Goal: Task Accomplishment & Management: Complete application form

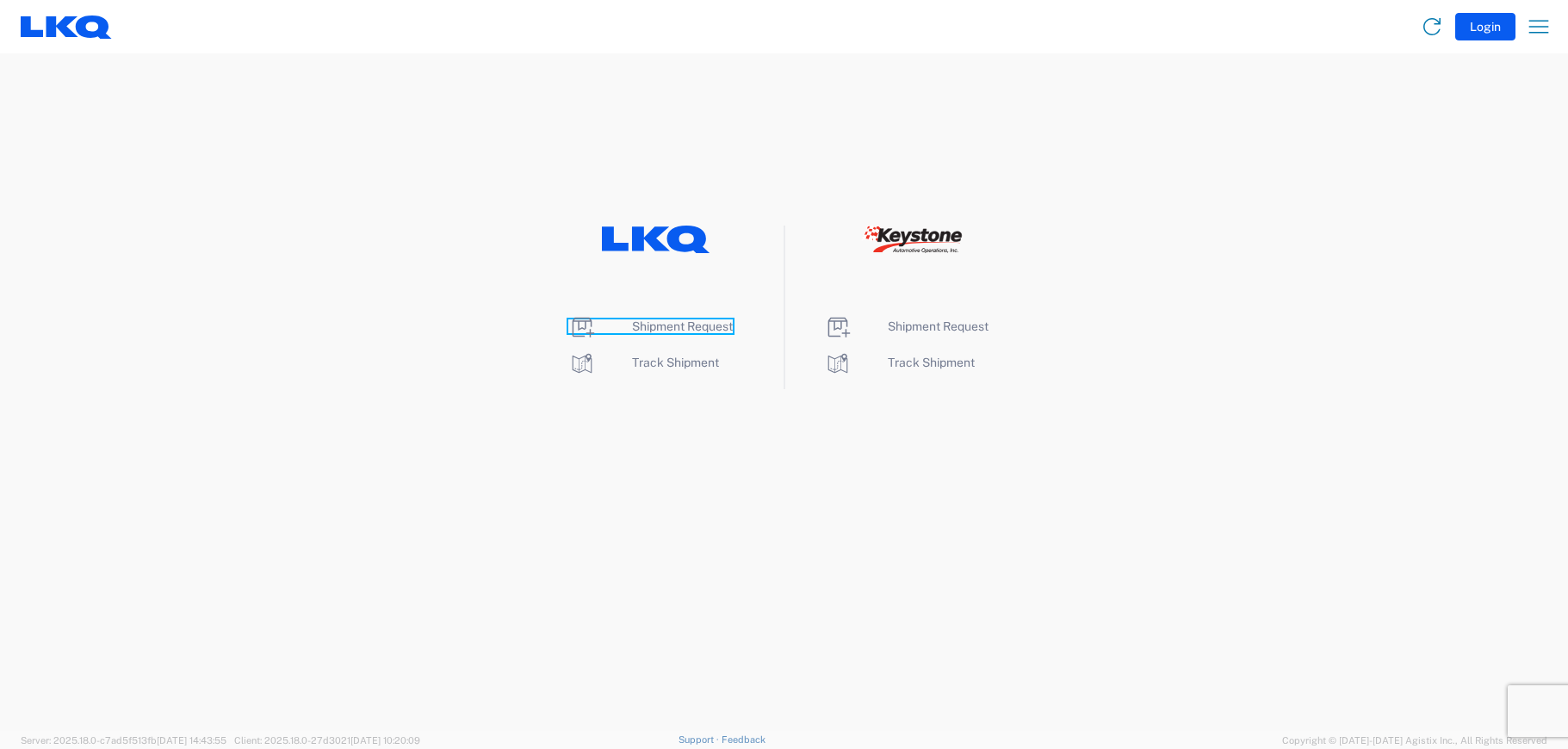
click at [660, 331] on span "Shipment Request" at bounding box center [682, 326] width 101 height 14
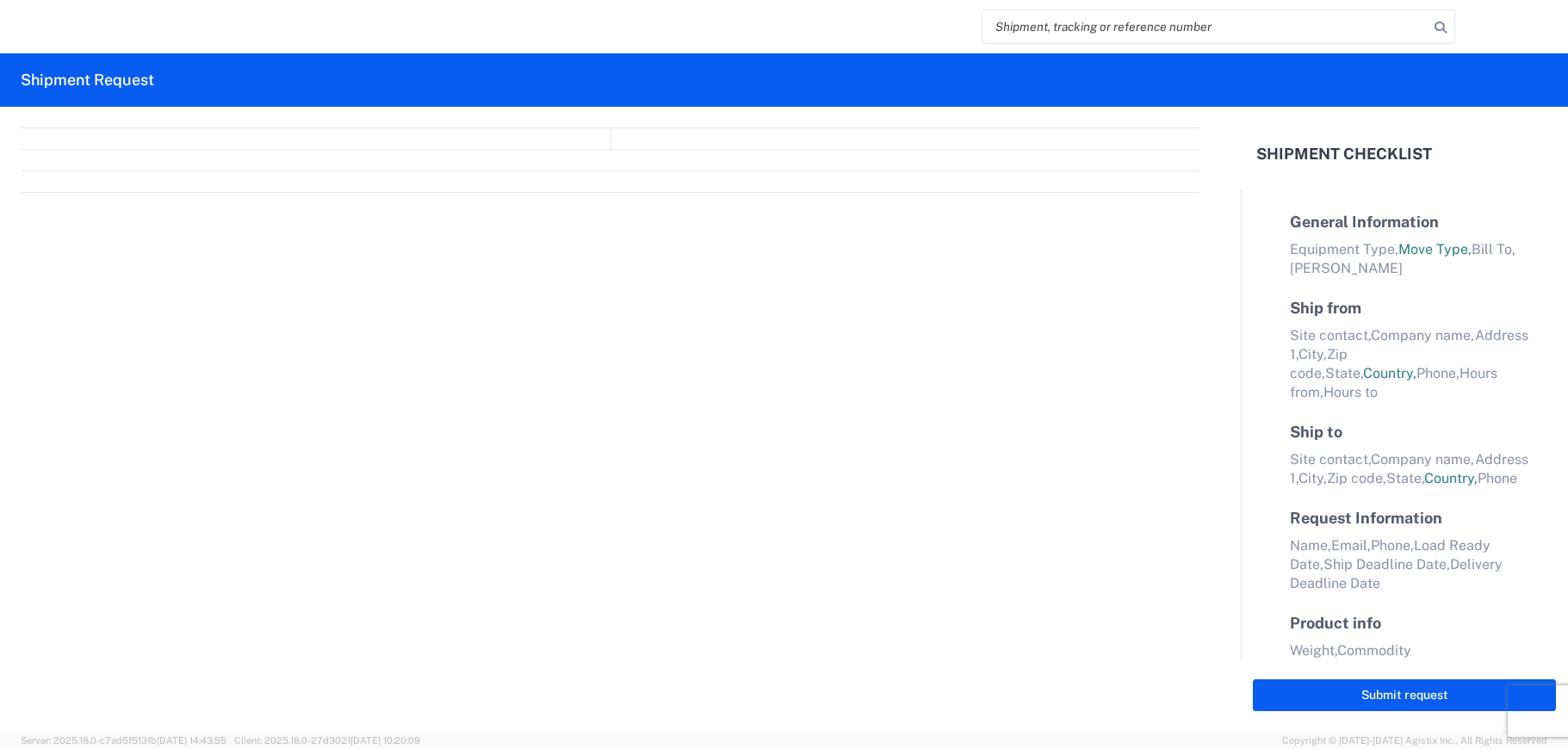
select select "FULL"
select select "LBS"
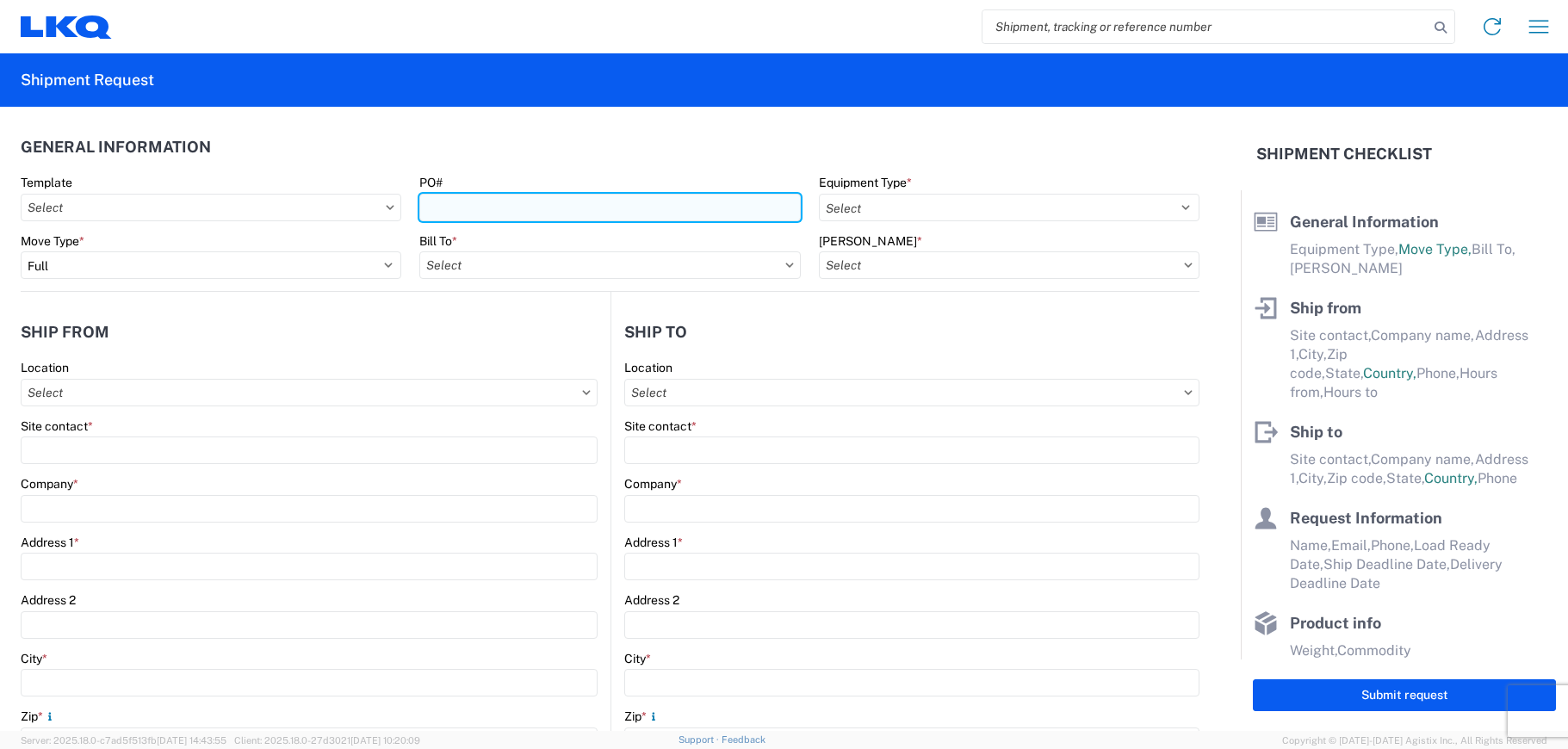
click at [509, 210] on input "PO#" at bounding box center [610, 208] width 381 height 27
type input "[DATE]-[DATE]"
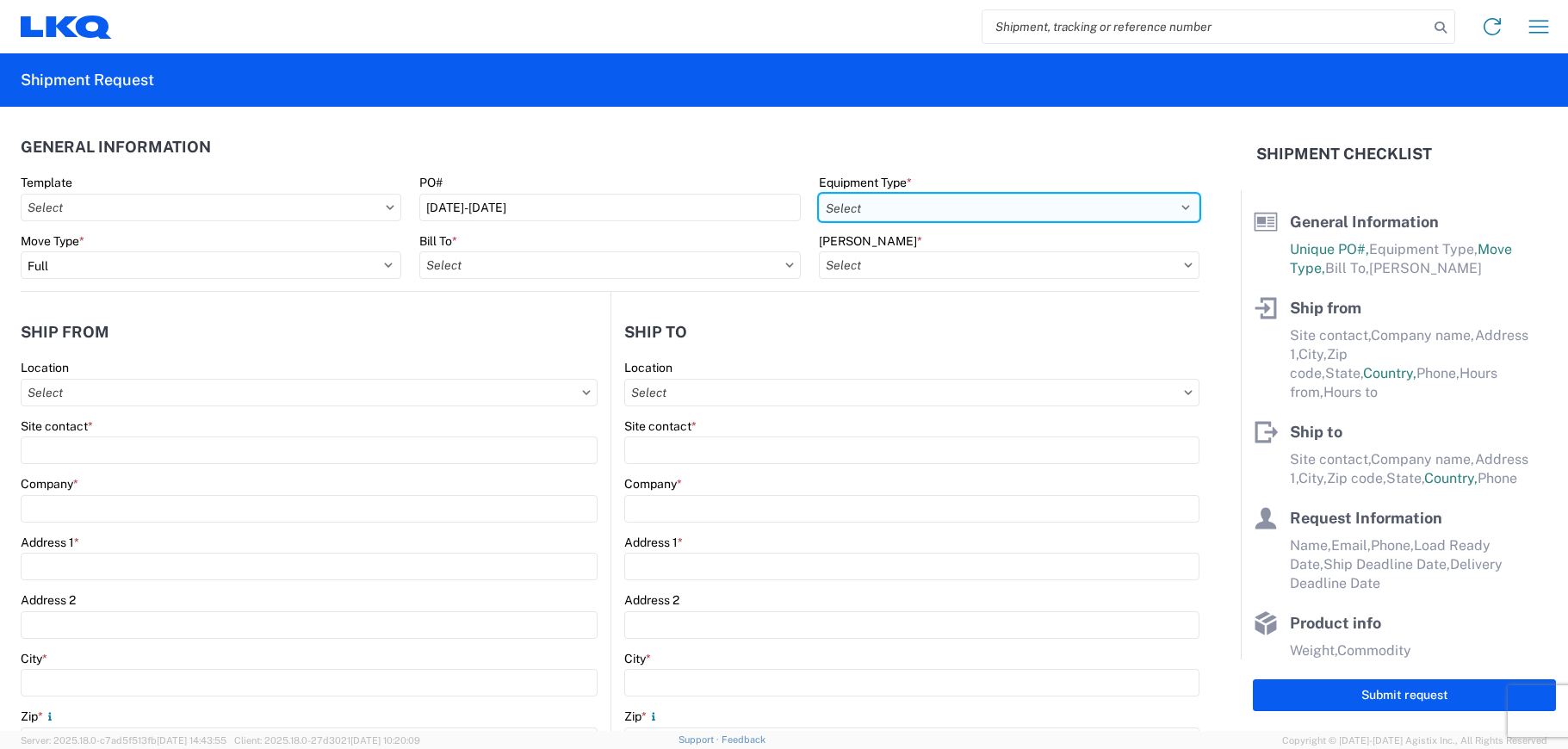
click at [991, 201] on select "Select 53’ Dry Van Flatbed Dropdeck (van) Lowboy (flatbed) Rail" at bounding box center [1009, 208] width 381 height 27
select select "STDV"
click at [819, 194] on select "Select 53’ Dry Van Flatbed Dropdeck (van) Lowboy (flatbed) Rail" at bounding box center [1009, 208] width 381 height 27
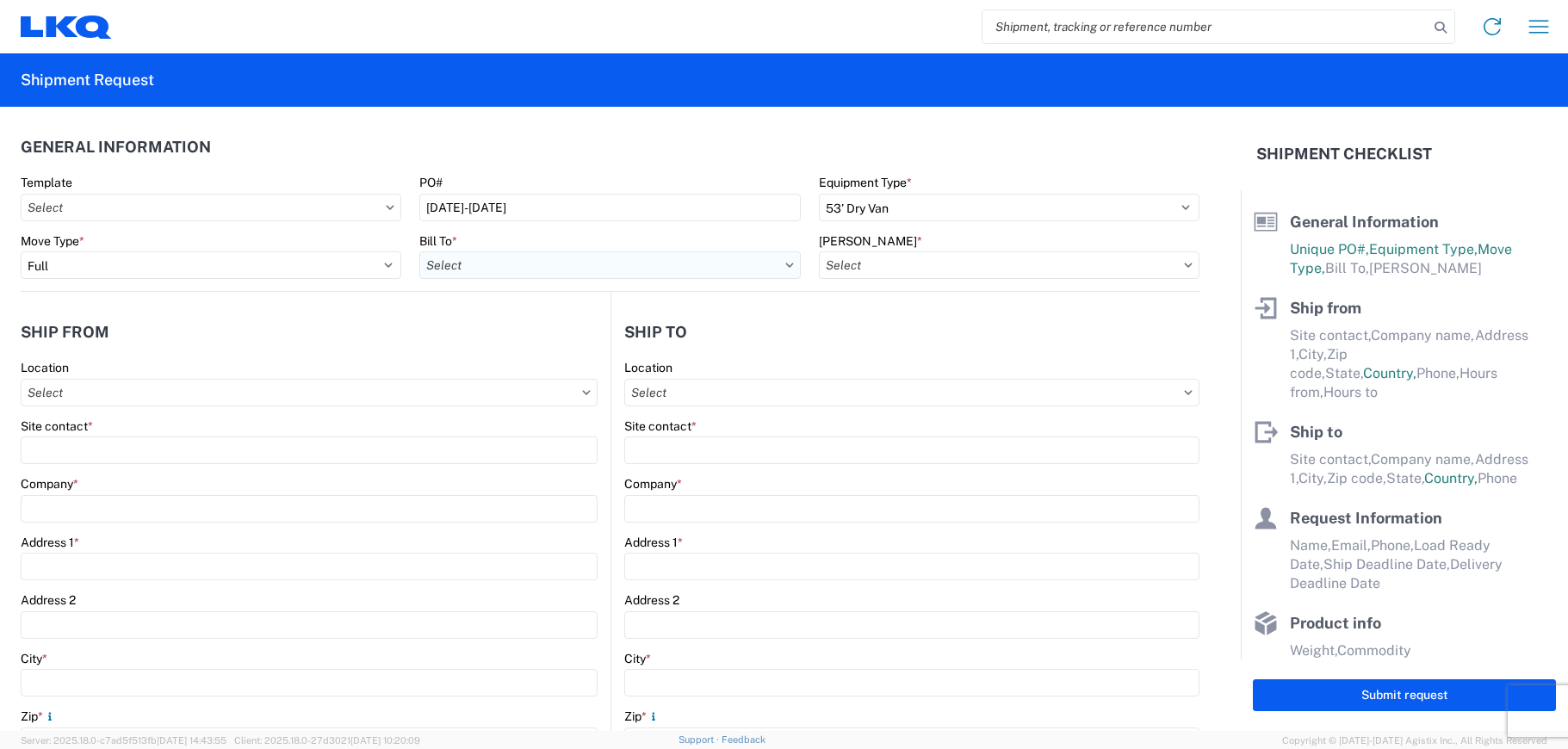
click at [632, 273] on input "Bill To *" at bounding box center [610, 265] width 381 height 27
type input "1634"
click at [576, 333] on div "1634 - [GEOGRAPHIC_DATA] - [PERSON_NAME] - Boat Rock" at bounding box center [588, 342] width 338 height 27
type input "1634 - [GEOGRAPHIC_DATA] - [PERSON_NAME] - Boat Rock"
click at [867, 271] on input "[PERSON_NAME] *" at bounding box center [1009, 265] width 381 height 27
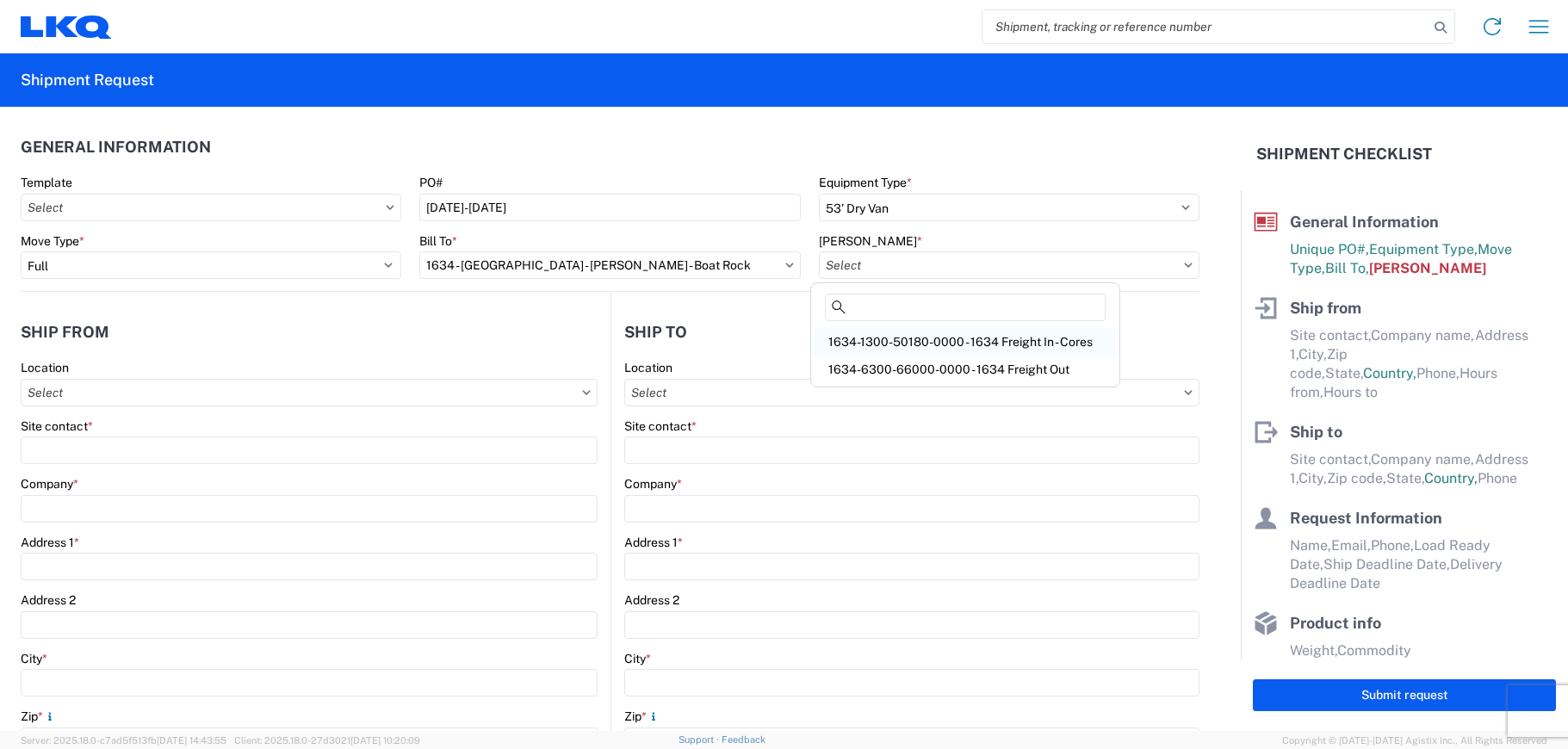
click at [887, 341] on div "1634-1300-50180-0000 - 1634 Freight In - Cores" at bounding box center [965, 342] width 302 height 27
type input "1634-1300-50180-0000 - 1634 Freight In - Cores"
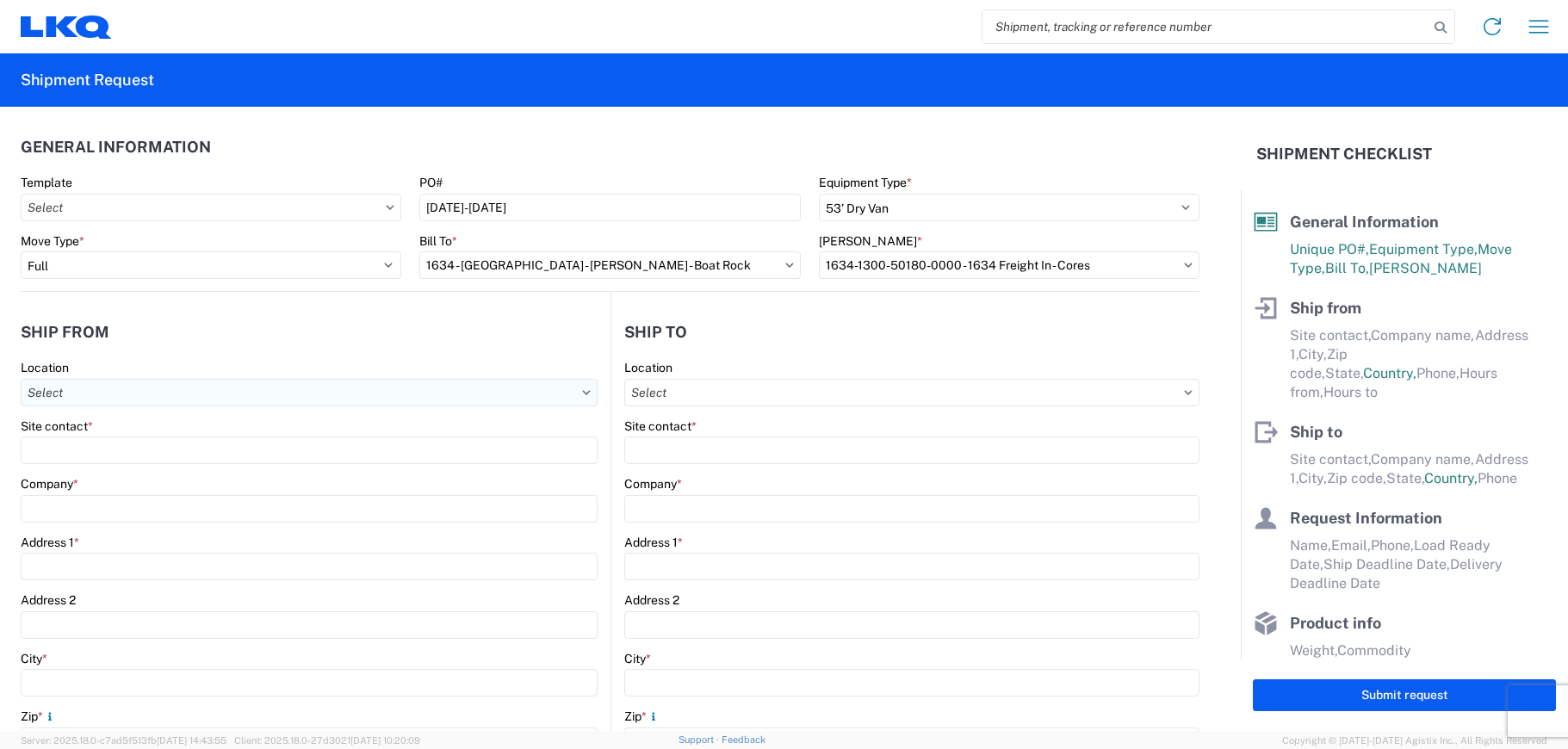
click at [204, 391] on input "Location" at bounding box center [309, 393] width 577 height 27
type input "1146"
click at [175, 459] on div "1146 - LKQ [PERSON_NAME] Motors - Cades SC" at bounding box center [175, 469] width 302 height 27
type input "1146 - LKQ [PERSON_NAME] Motors - Cades SC"
type input "LKQ Corporation"
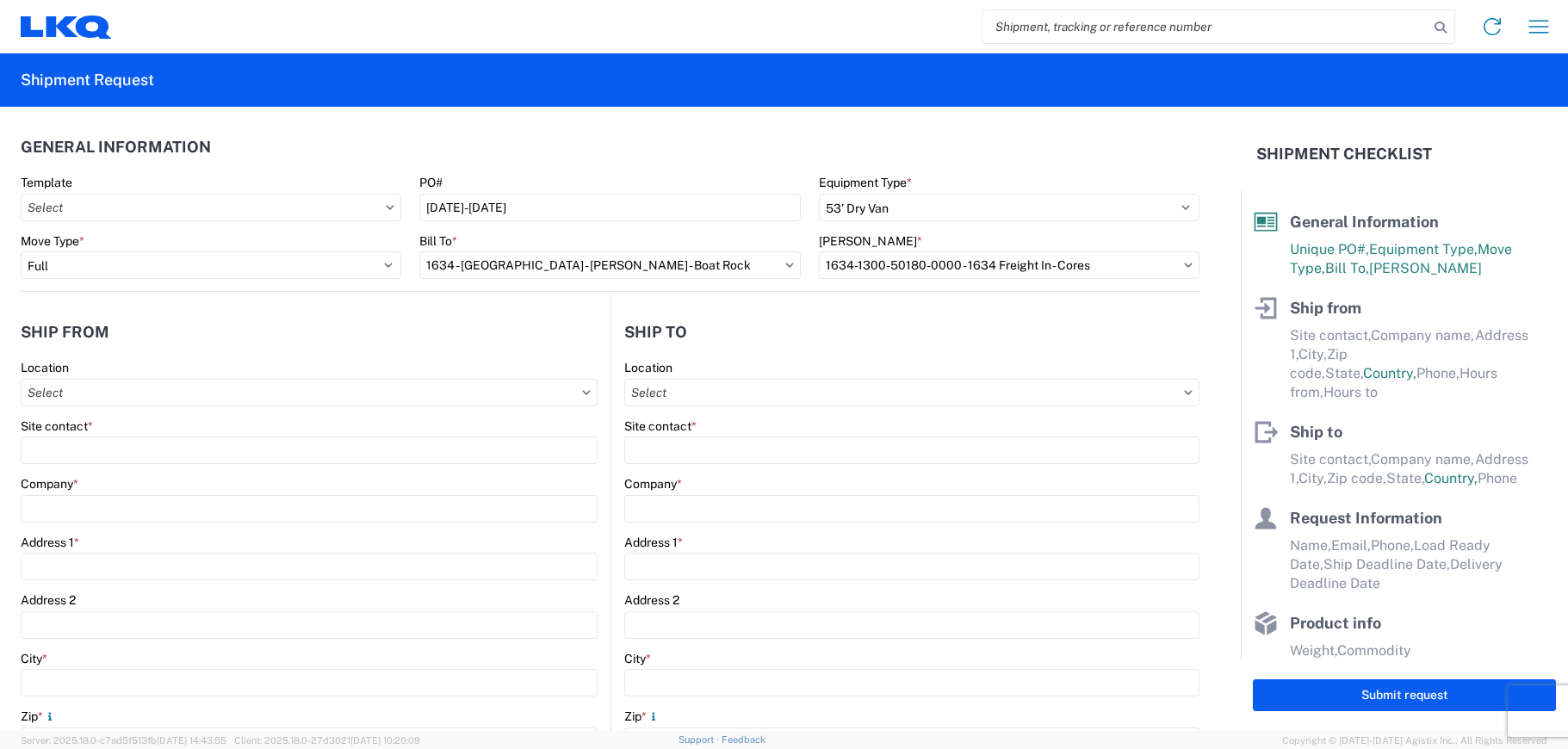
type input "[STREET_ADDRESS]"
type input "Cades"
type input "29518"
select select "SC"
select select "US"
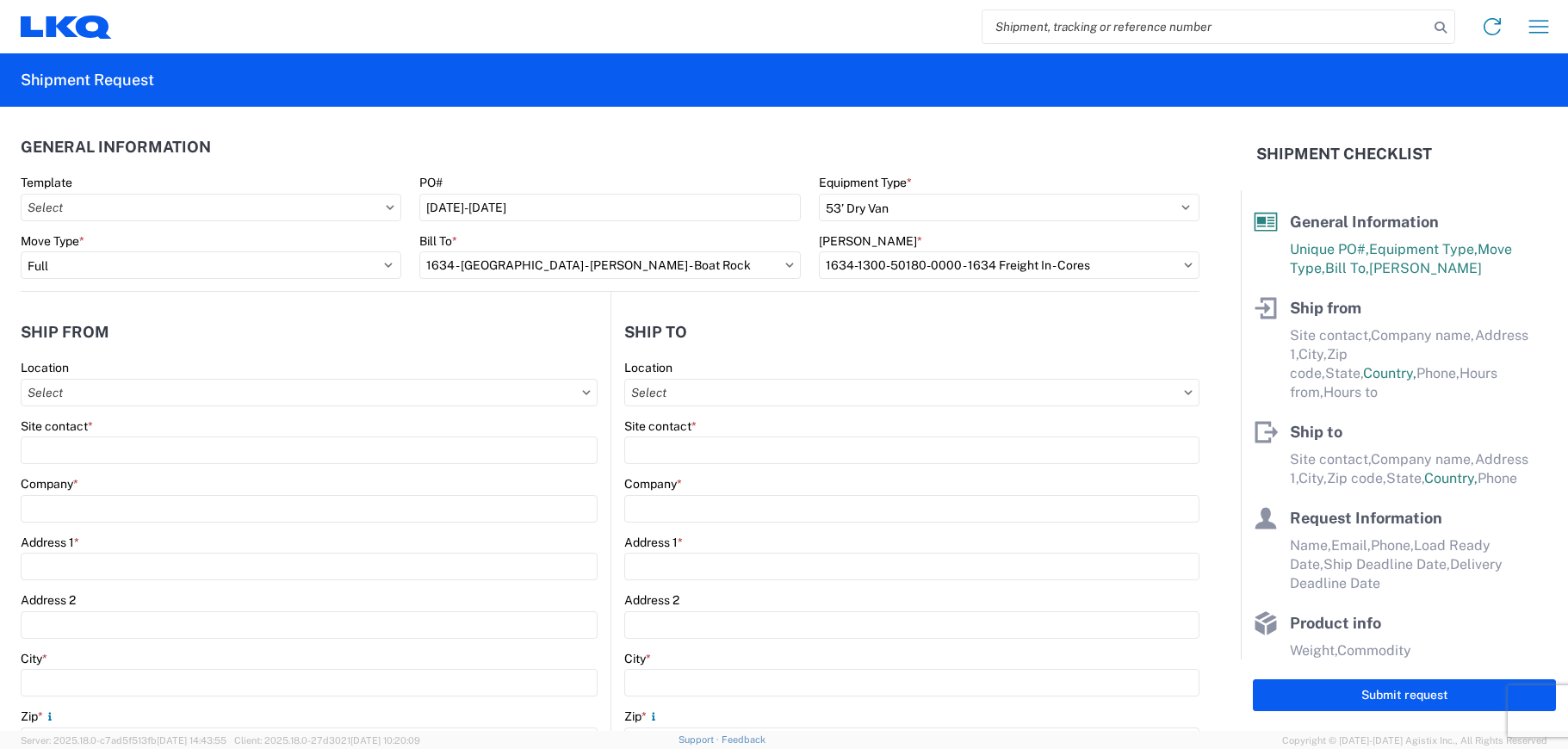
type input "07:00"
type input "17:00"
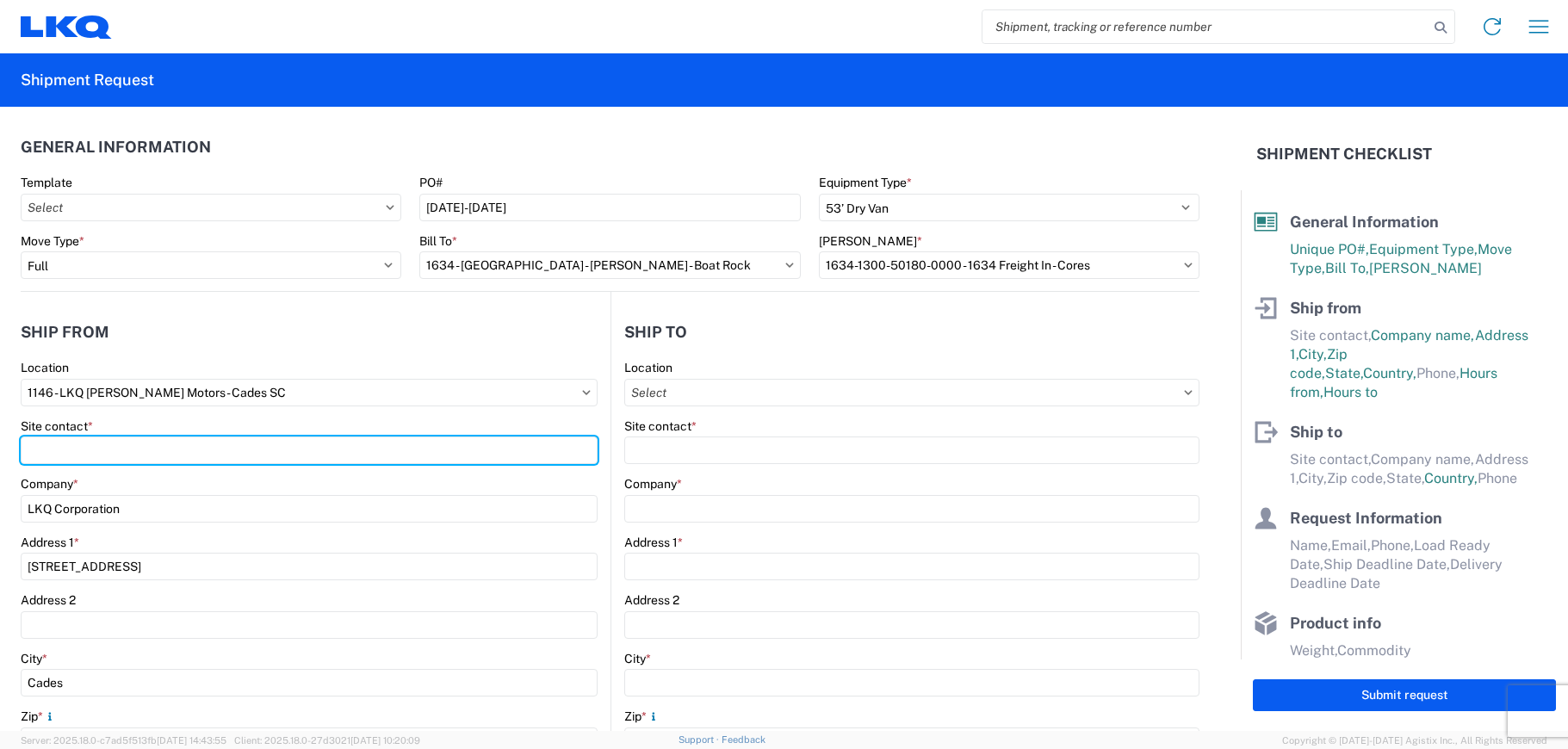
click at [175, 459] on input "Site contact *" at bounding box center [309, 450] width 577 height 27
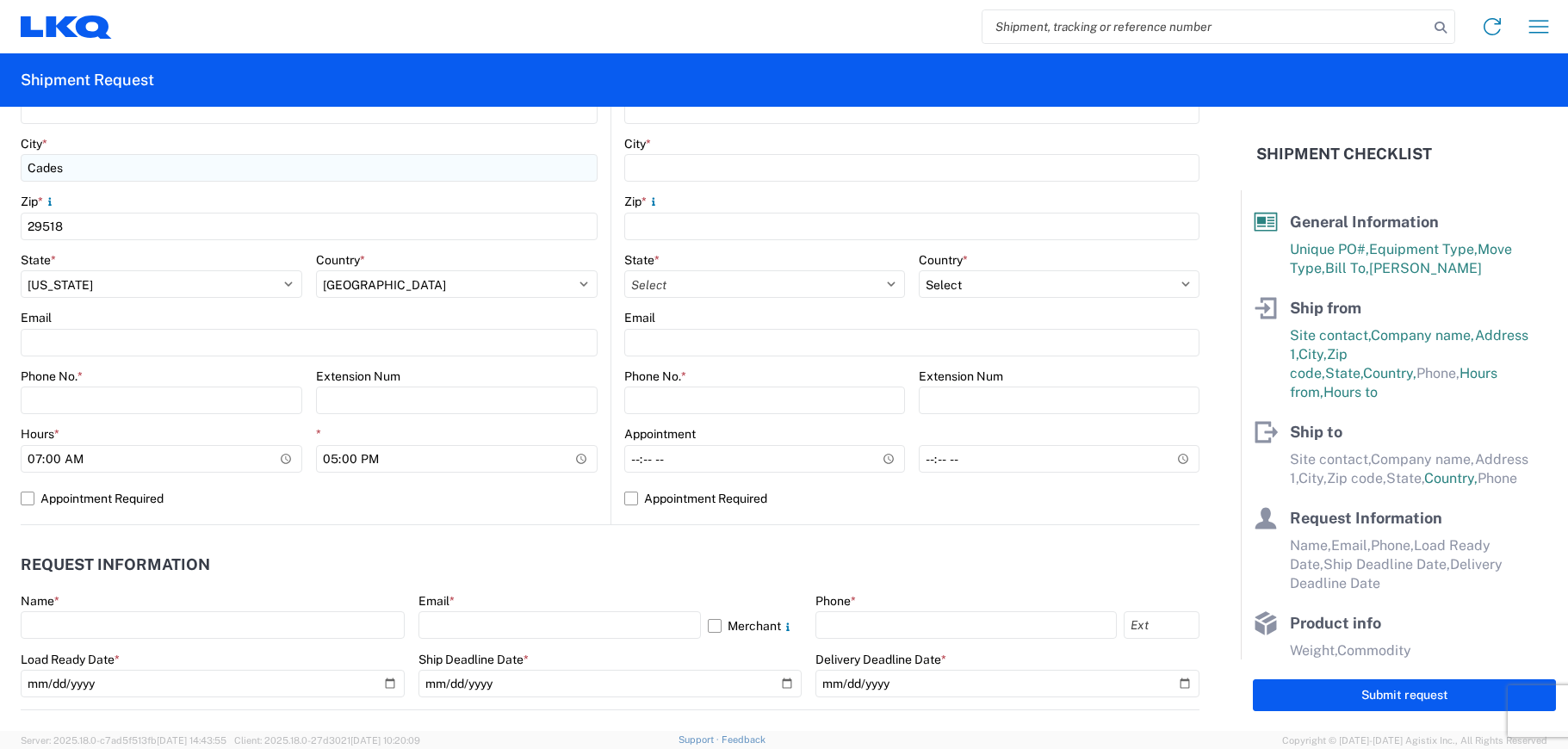
scroll to position [517, 0]
type input "[PERSON_NAME]"
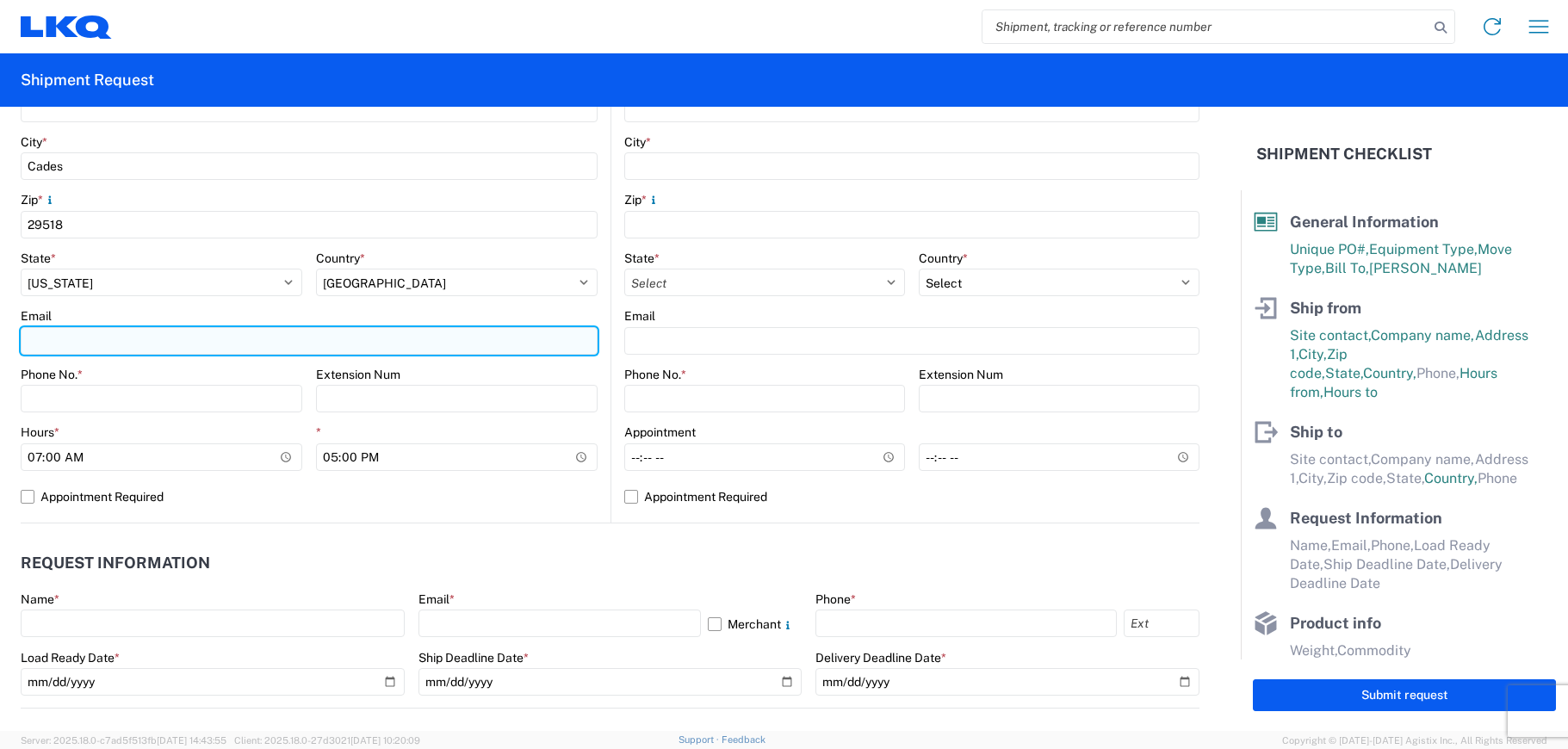
click at [210, 350] on input "Email" at bounding box center [309, 341] width 577 height 27
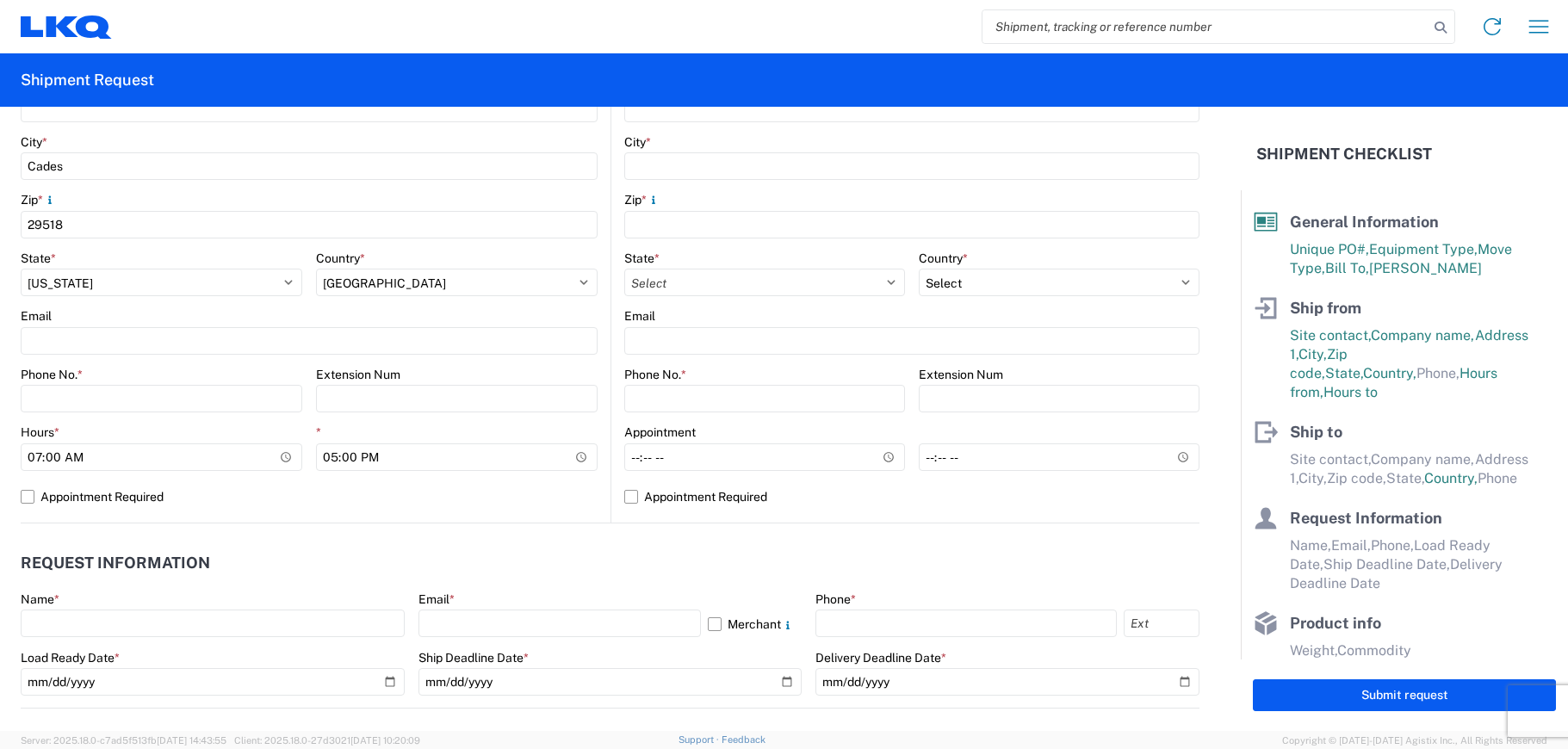
click at [127, 324] on div "Email" at bounding box center [309, 331] width 577 height 46
click at [53, 393] on input "Phone No. *" at bounding box center [161, 398] width 282 height 27
type input "[PHONE_NUMBER]"
click at [40, 455] on input "07:00" at bounding box center [161, 457] width 282 height 27
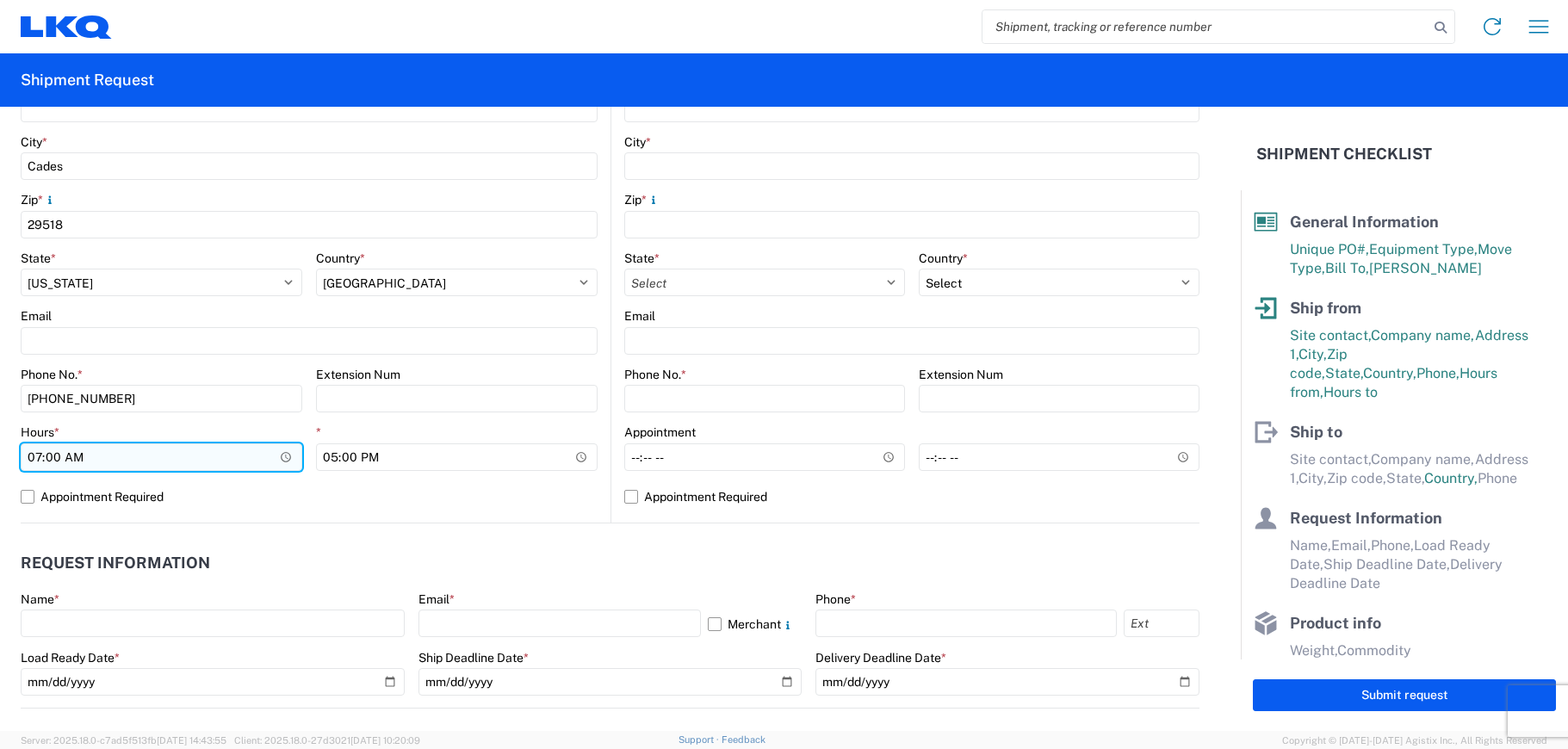
click at [40, 455] on input "07:00" at bounding box center [161, 457] width 282 height 27
type input "08:00"
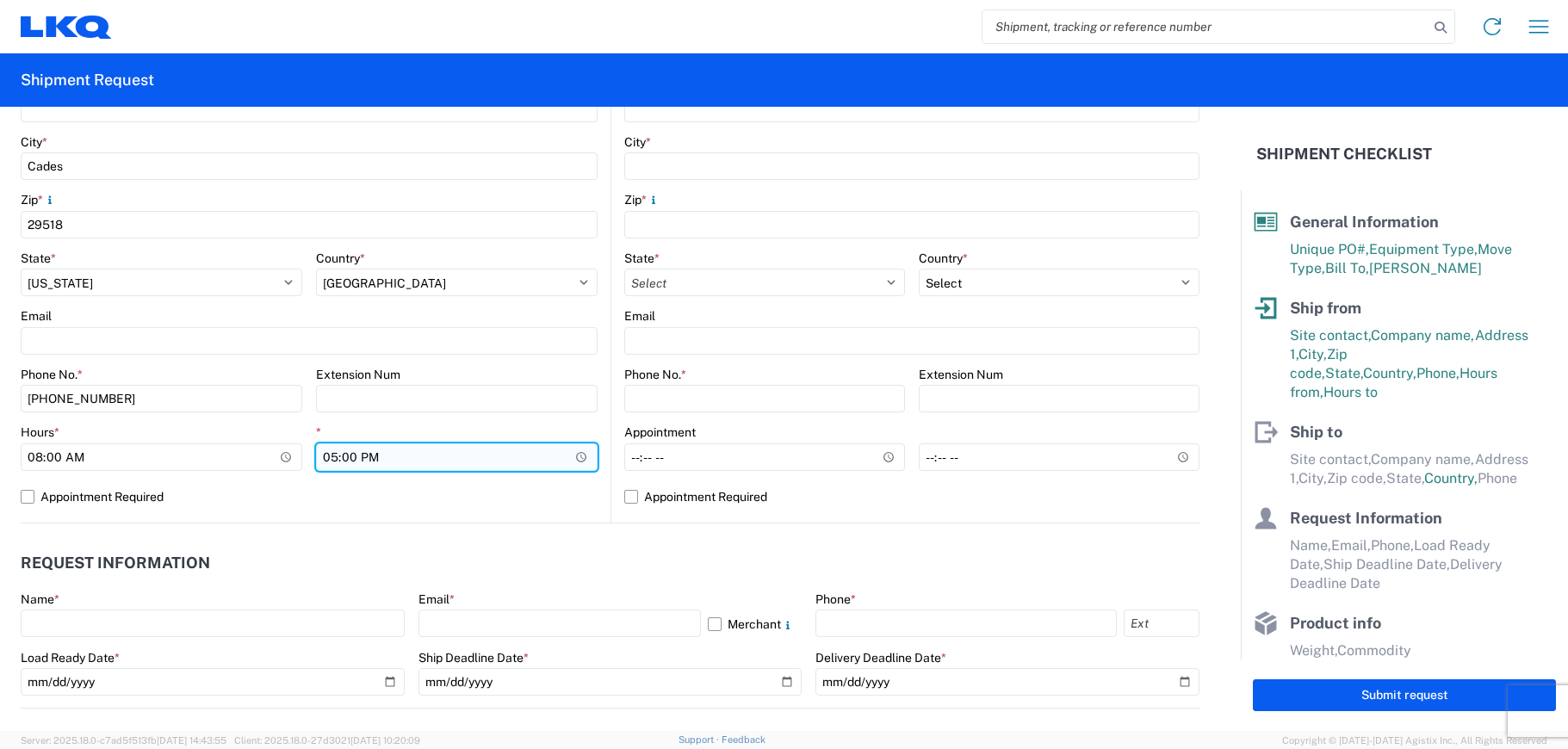
click at [326, 456] on input "17:00" at bounding box center [456, 457] width 282 height 27
type input "15:00"
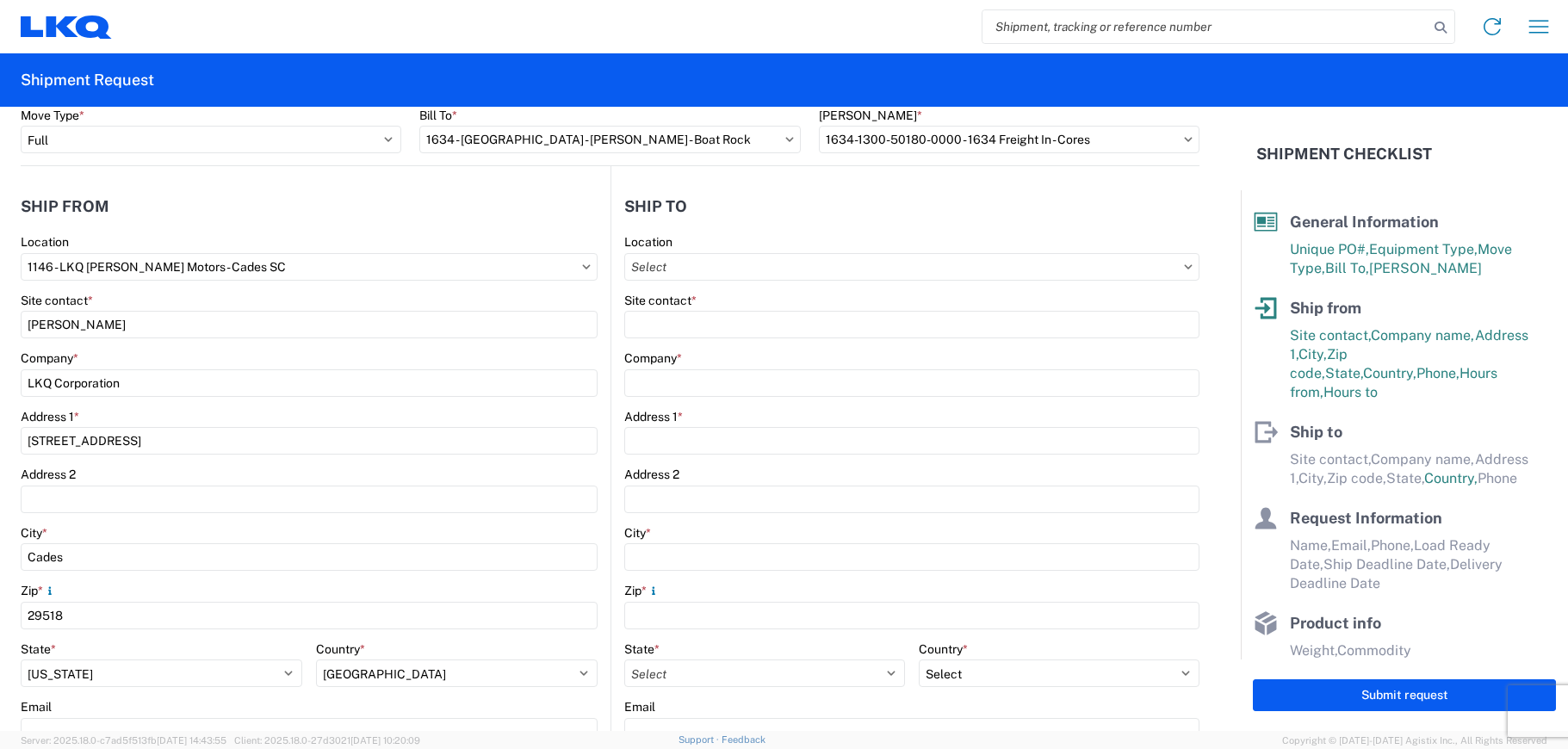
scroll to position [86, 0]
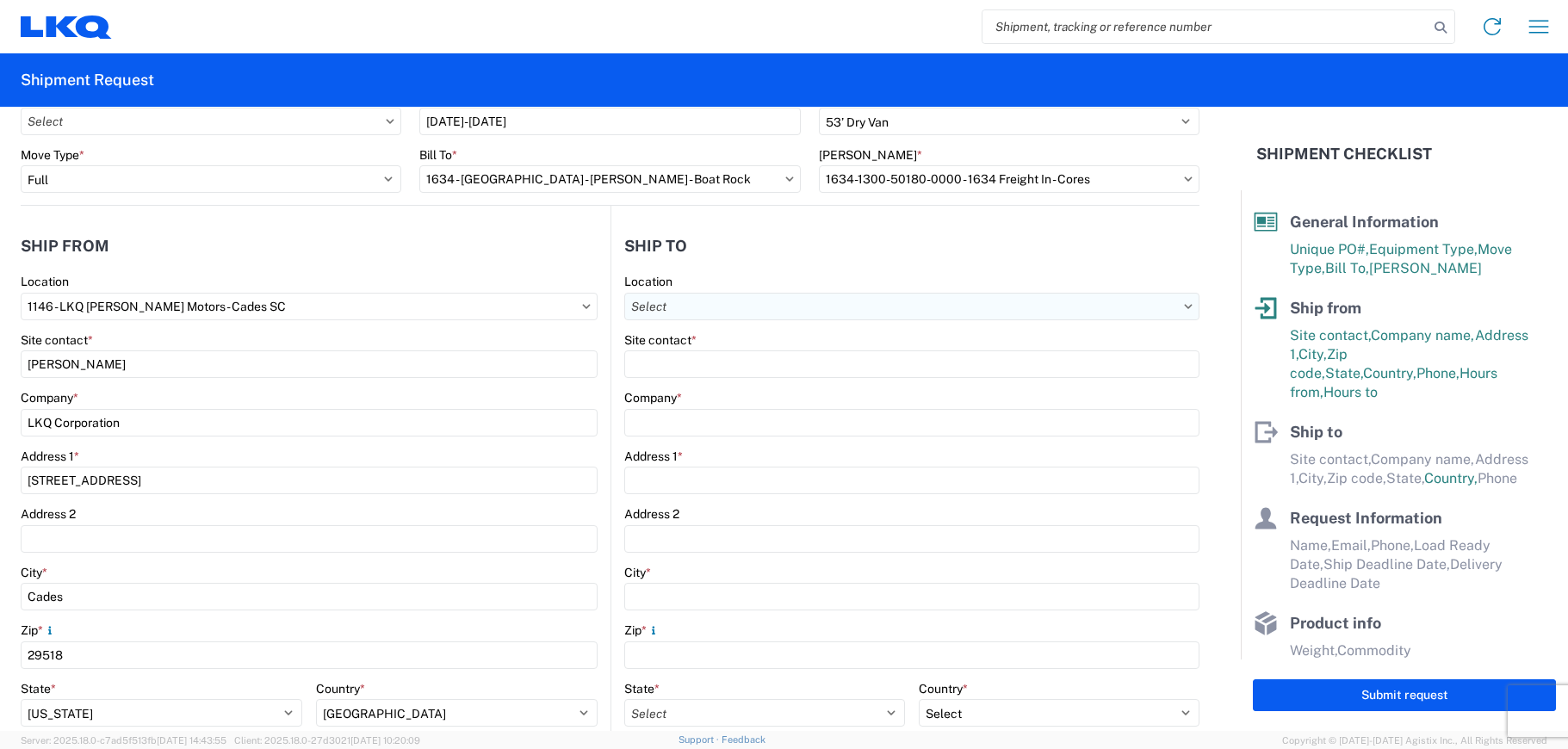
click at [768, 302] on input "Location" at bounding box center [912, 306] width 576 height 27
type input "1634"
click at [736, 383] on div "1634 - [GEOGRAPHIC_DATA] - [PERSON_NAME] - Boat Rock" at bounding box center [790, 383] width 338 height 27
type input "1634 - [GEOGRAPHIC_DATA] - [PERSON_NAME] - Boat Rock"
type input "LKQ Corporation"
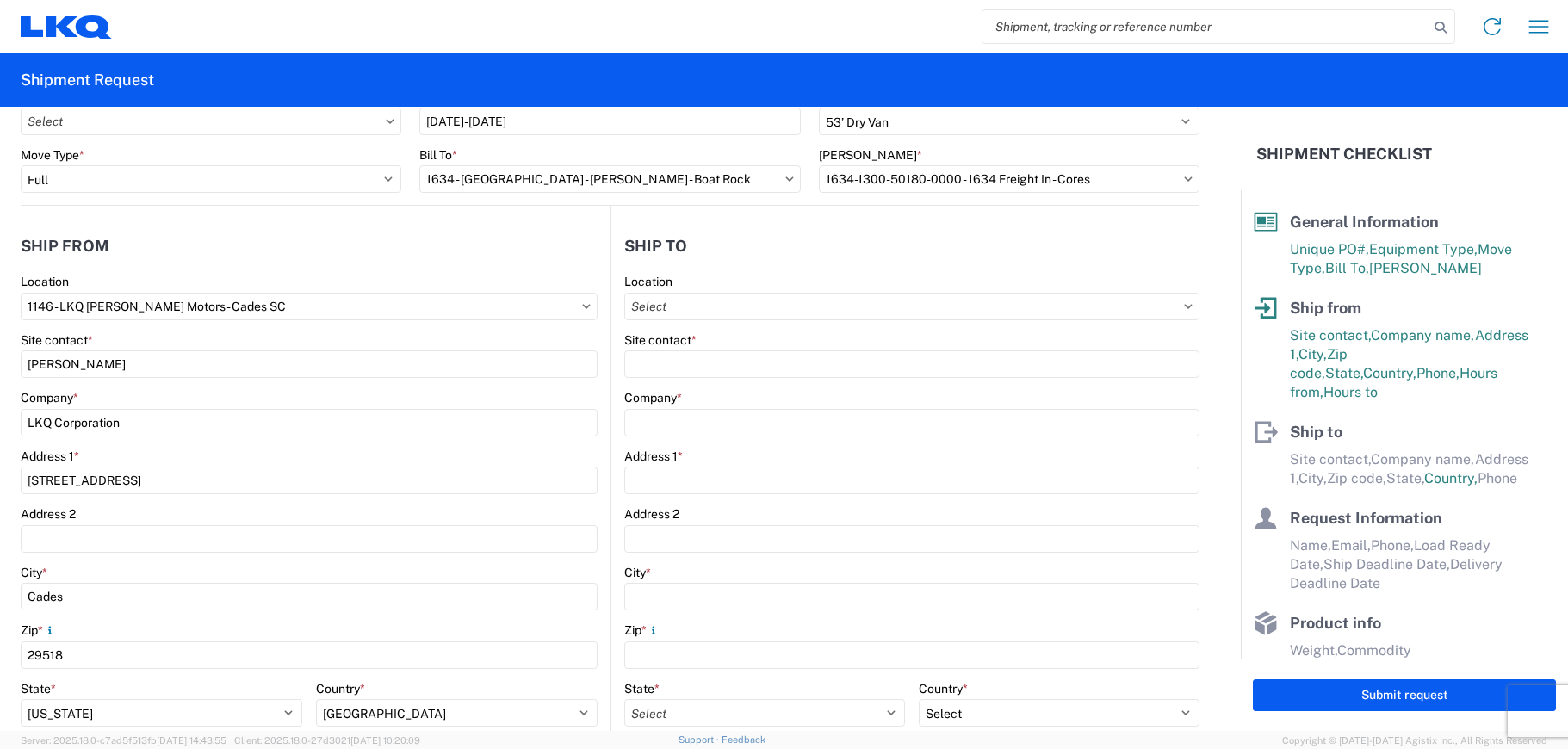
type input "[STREET_ADDRESS]"
type input "[GEOGRAPHIC_DATA]"
type input "30336"
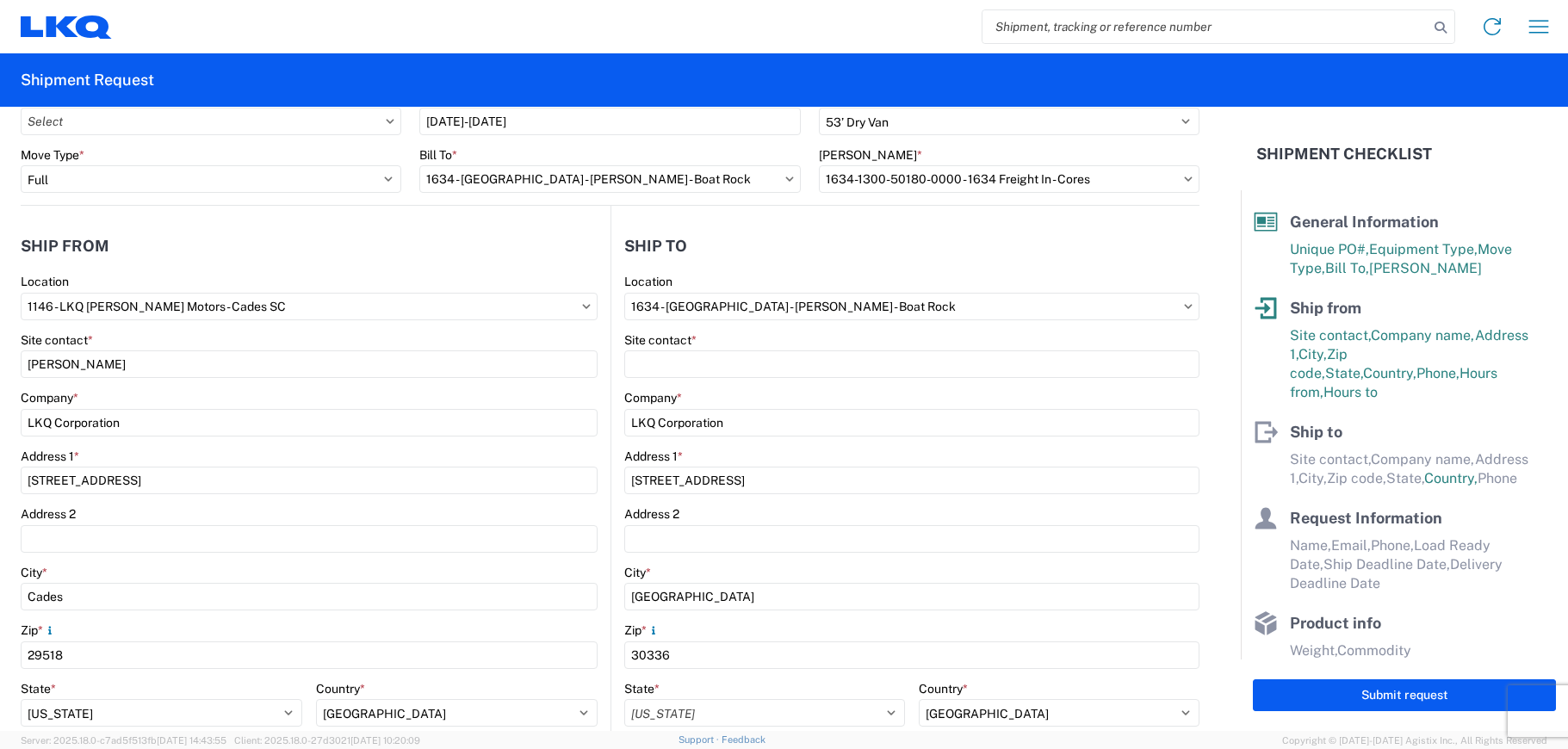
select select "GA"
select select "US"
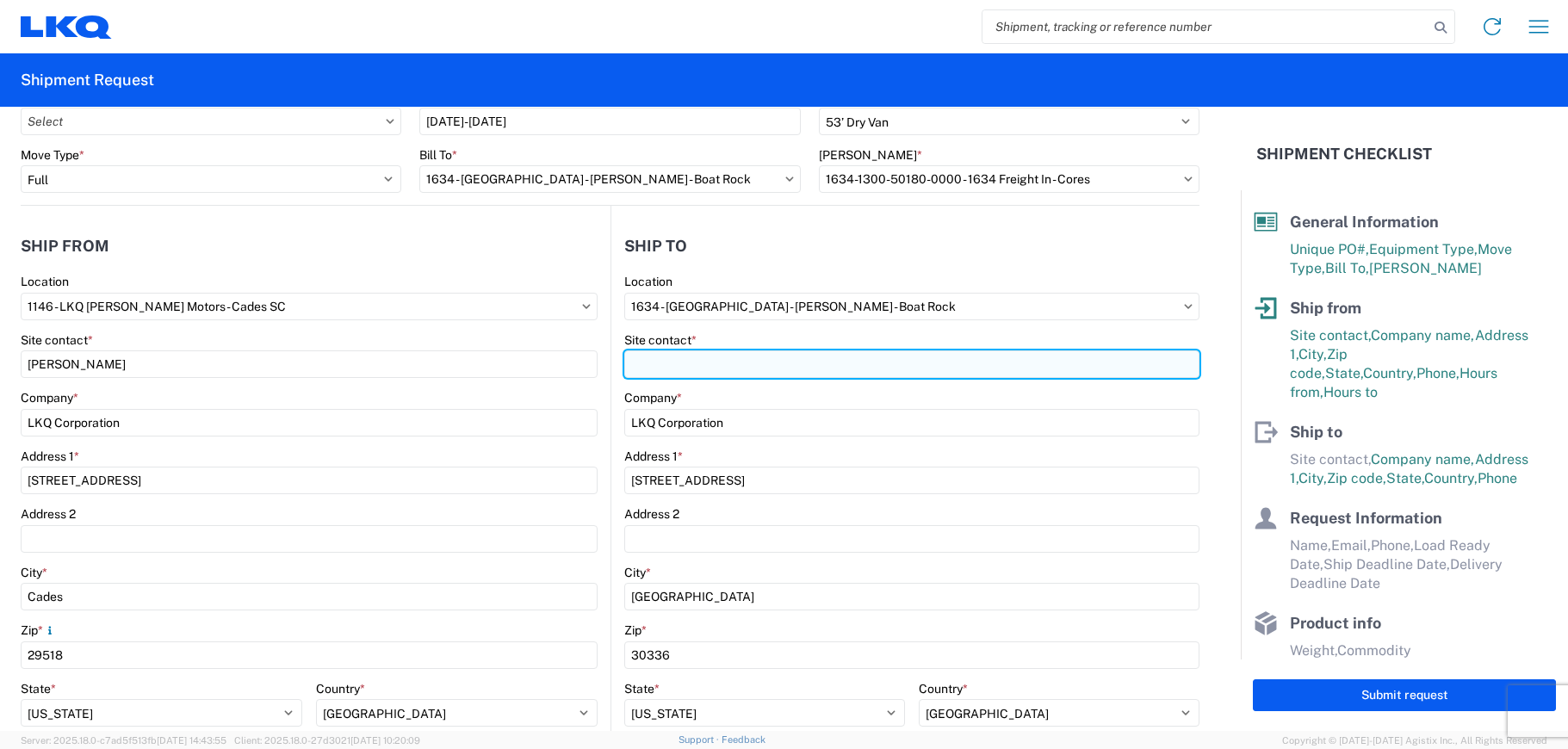
click at [716, 356] on input "Site contact *" at bounding box center [912, 364] width 576 height 27
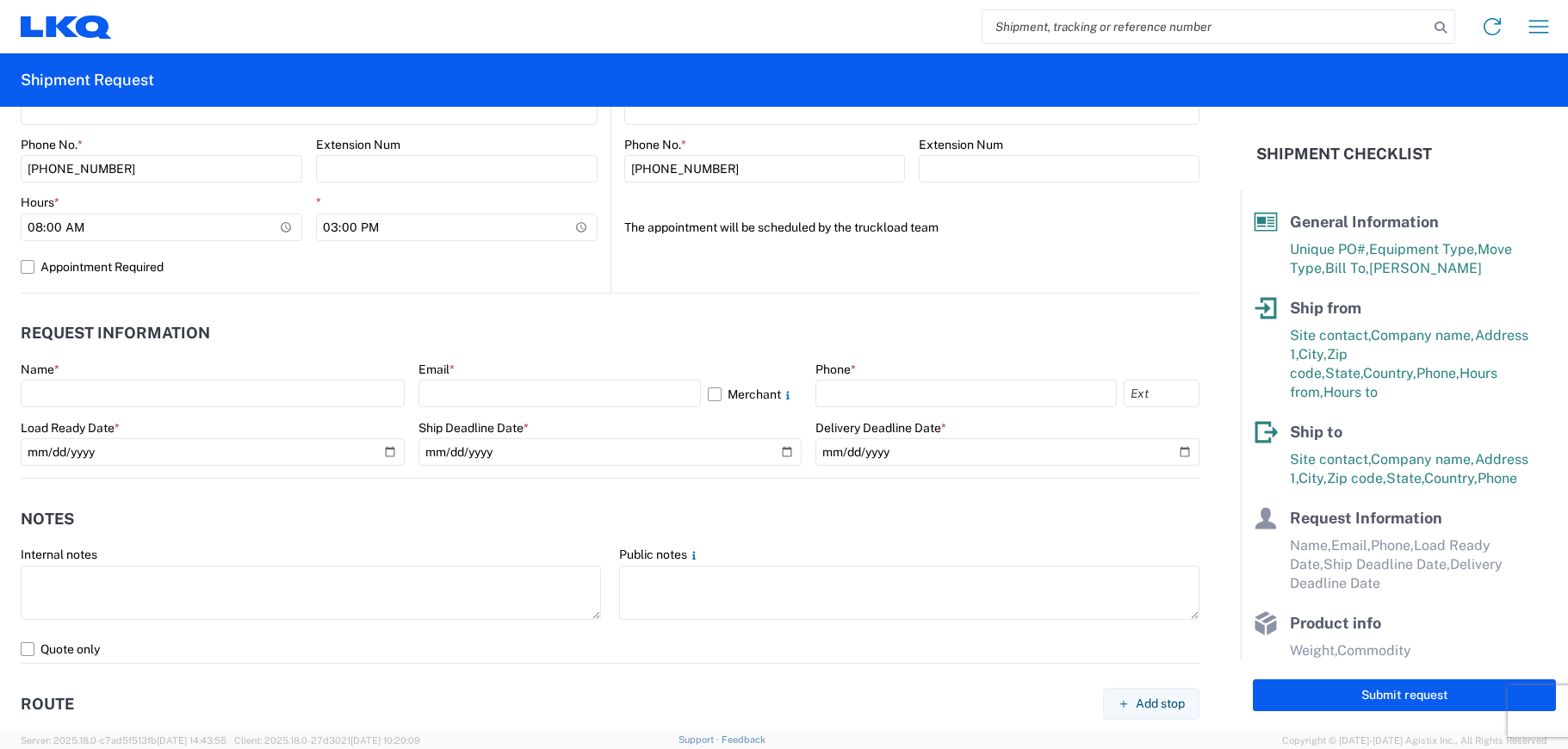
scroll to position [775, 0]
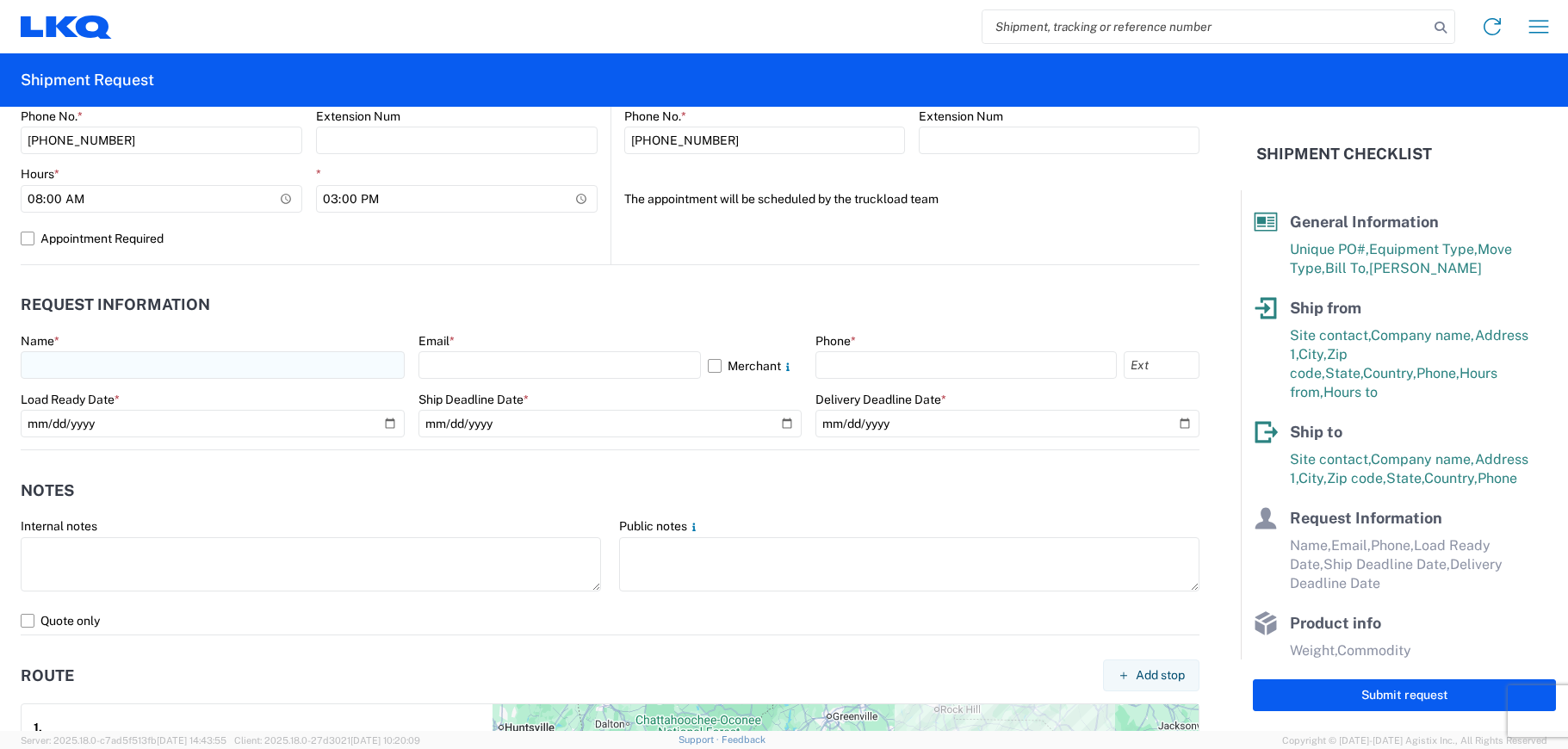
type input "[PERSON_NAME]"
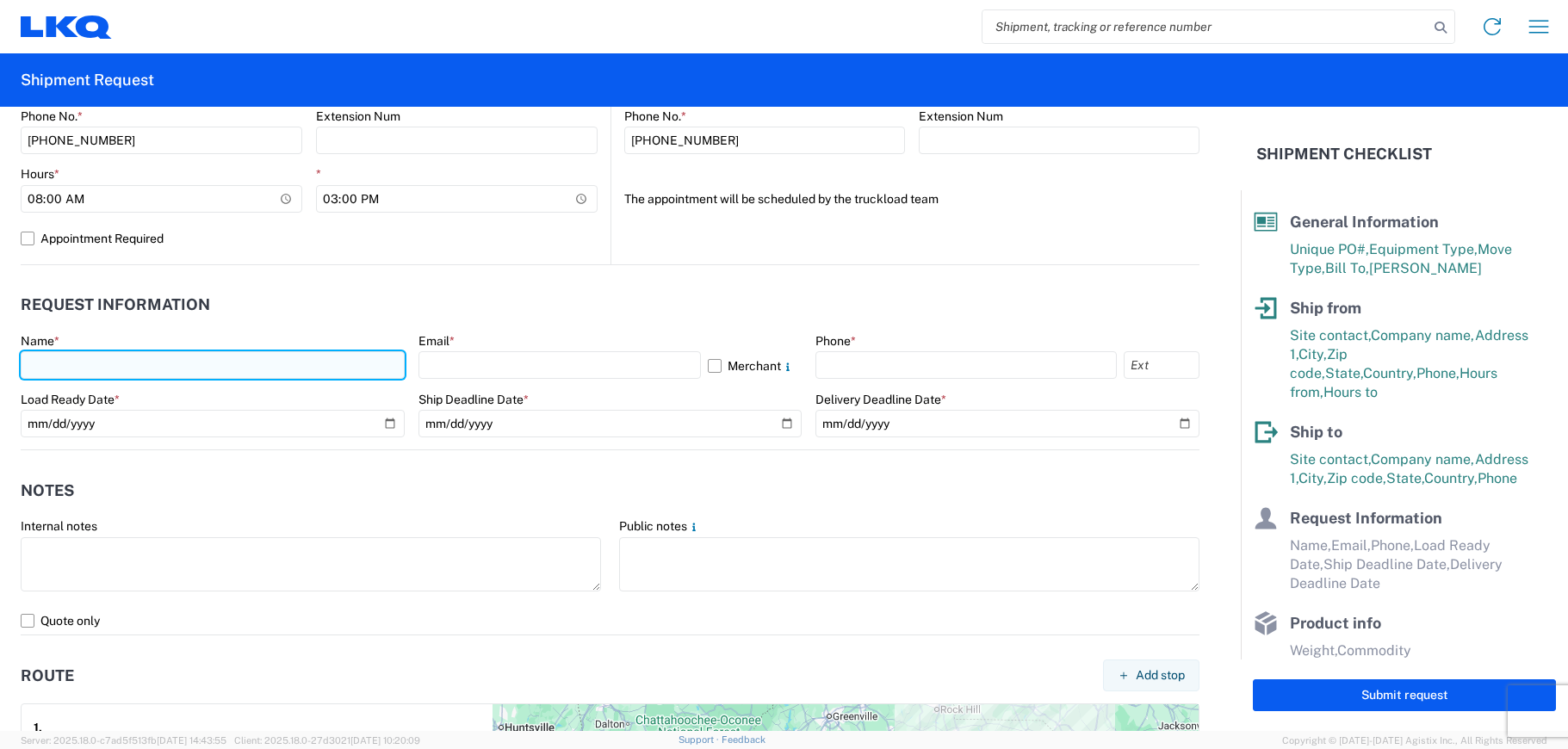
click at [254, 357] on input "text" at bounding box center [212, 365] width 384 height 27
type input "[PERSON_NAME]"
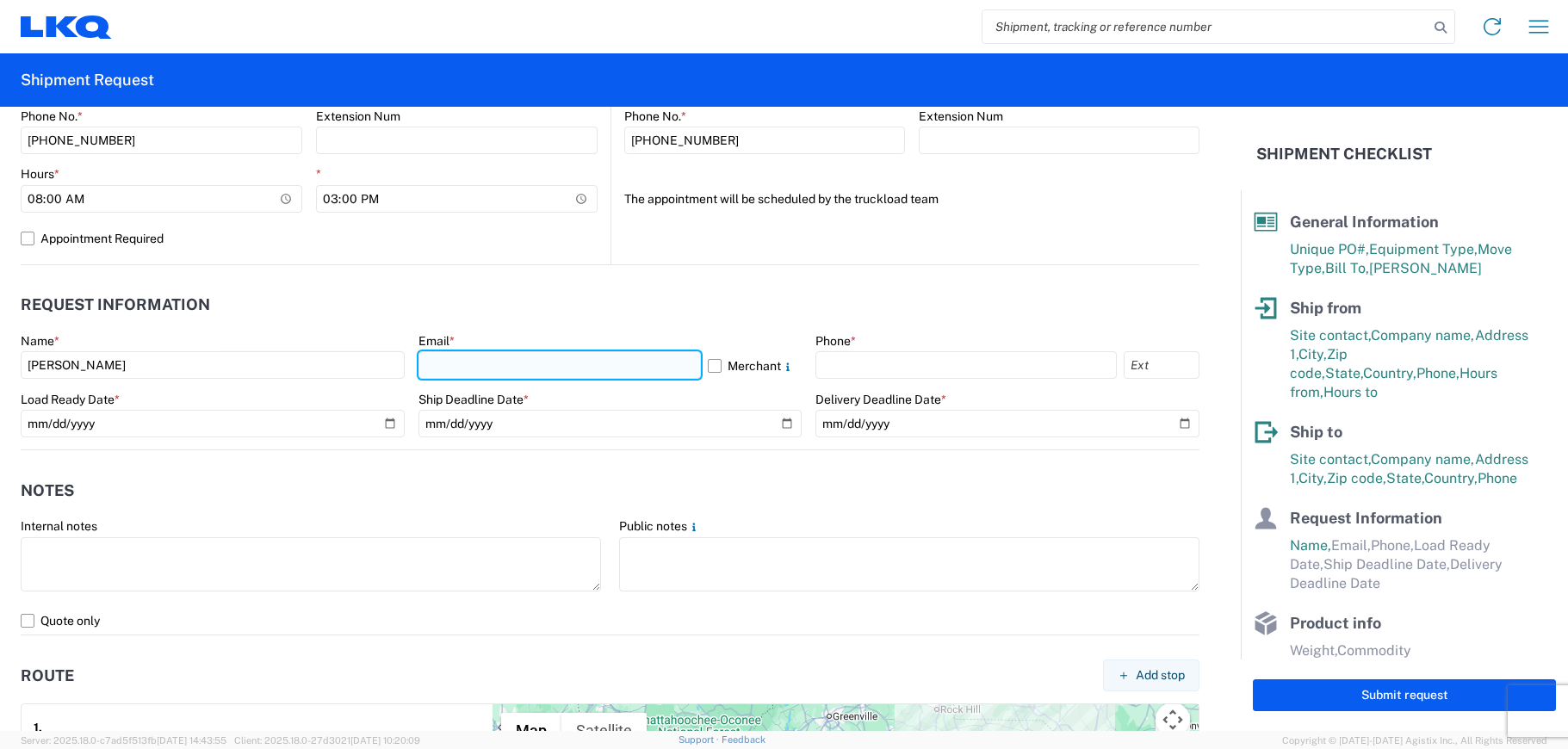
click at [468, 361] on input "text" at bounding box center [559, 365] width 282 height 27
type input "[EMAIL_ADDRESS][DOMAIN_NAME]"
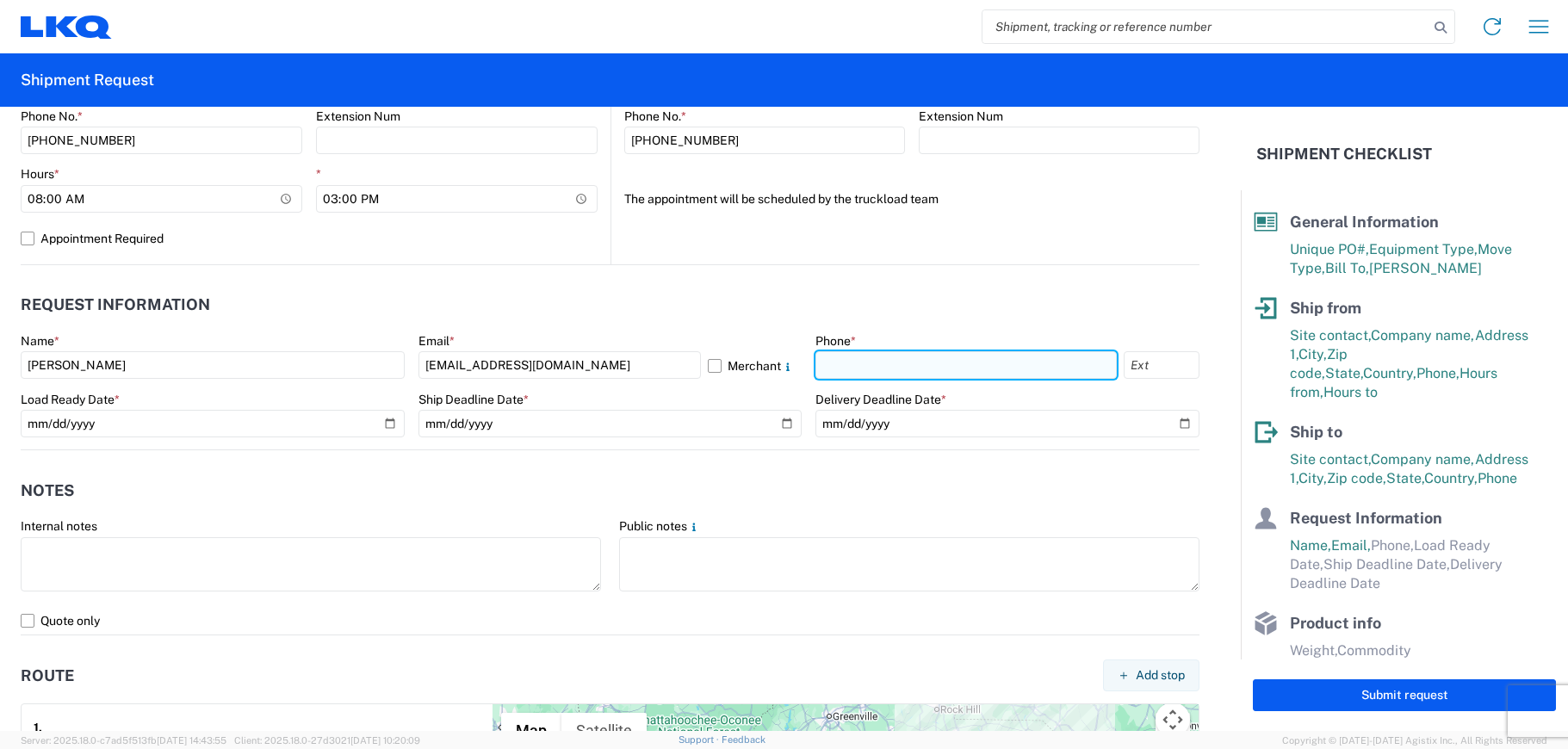
click at [821, 368] on input "text" at bounding box center [966, 365] width 302 height 27
type input "[PHONE_NUMBER]"
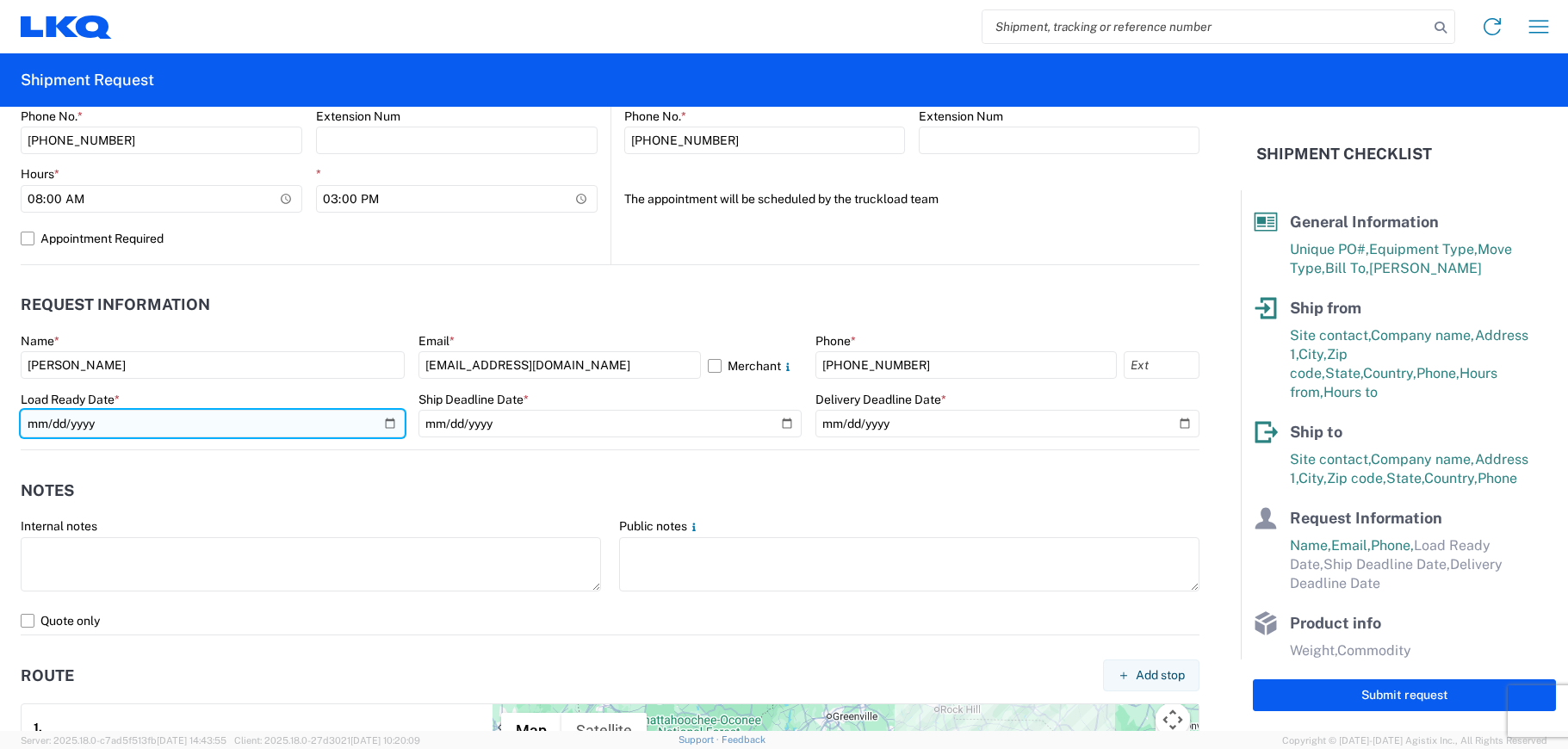
click at [391, 425] on input "date" at bounding box center [212, 424] width 384 height 27
type input "[DATE]"
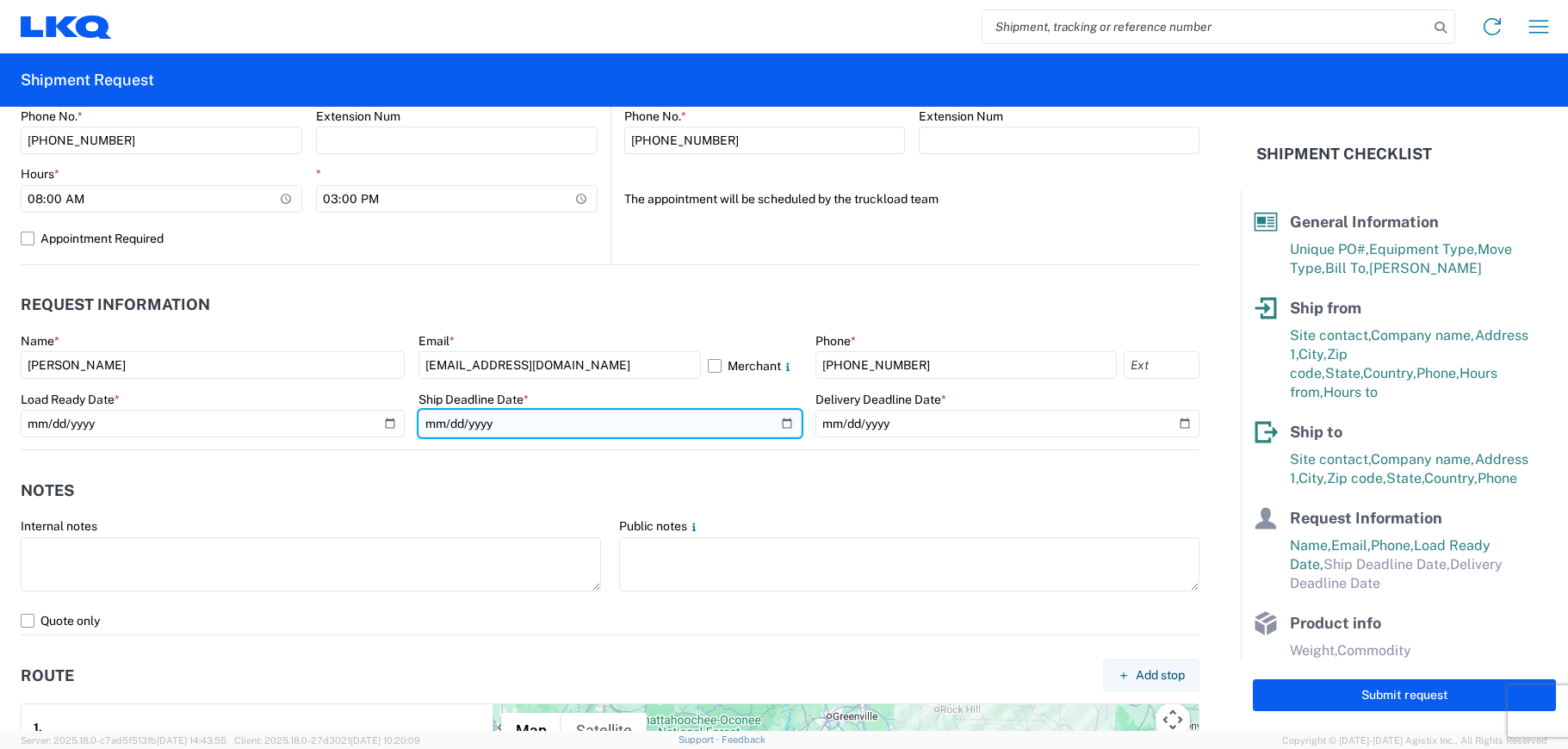
click at [772, 417] on input "date" at bounding box center [610, 424] width 384 height 27
type input "[DATE]"
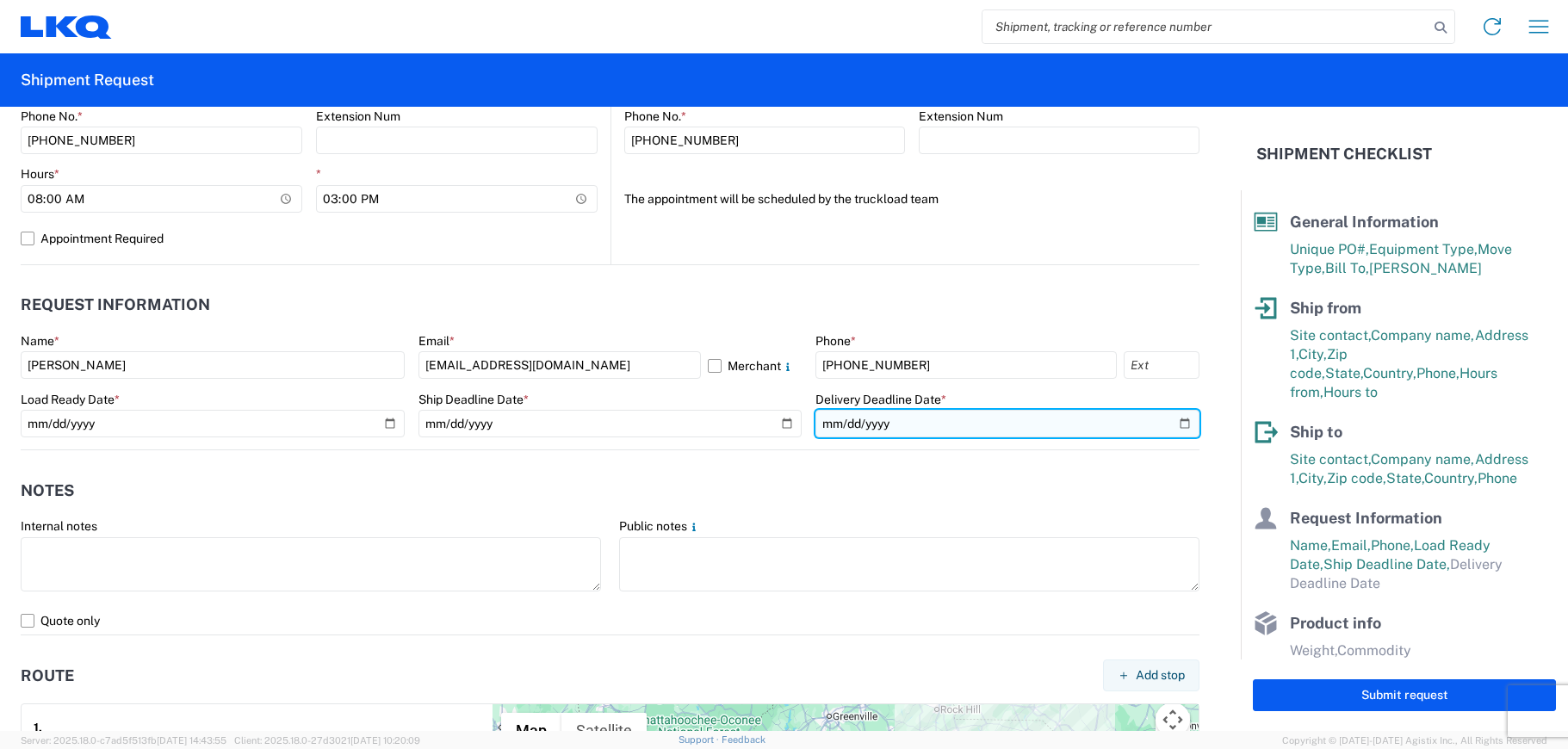
click at [958, 420] on input "date" at bounding box center [1007, 424] width 384 height 27
click at [1174, 426] on input "date" at bounding box center [1007, 424] width 384 height 27
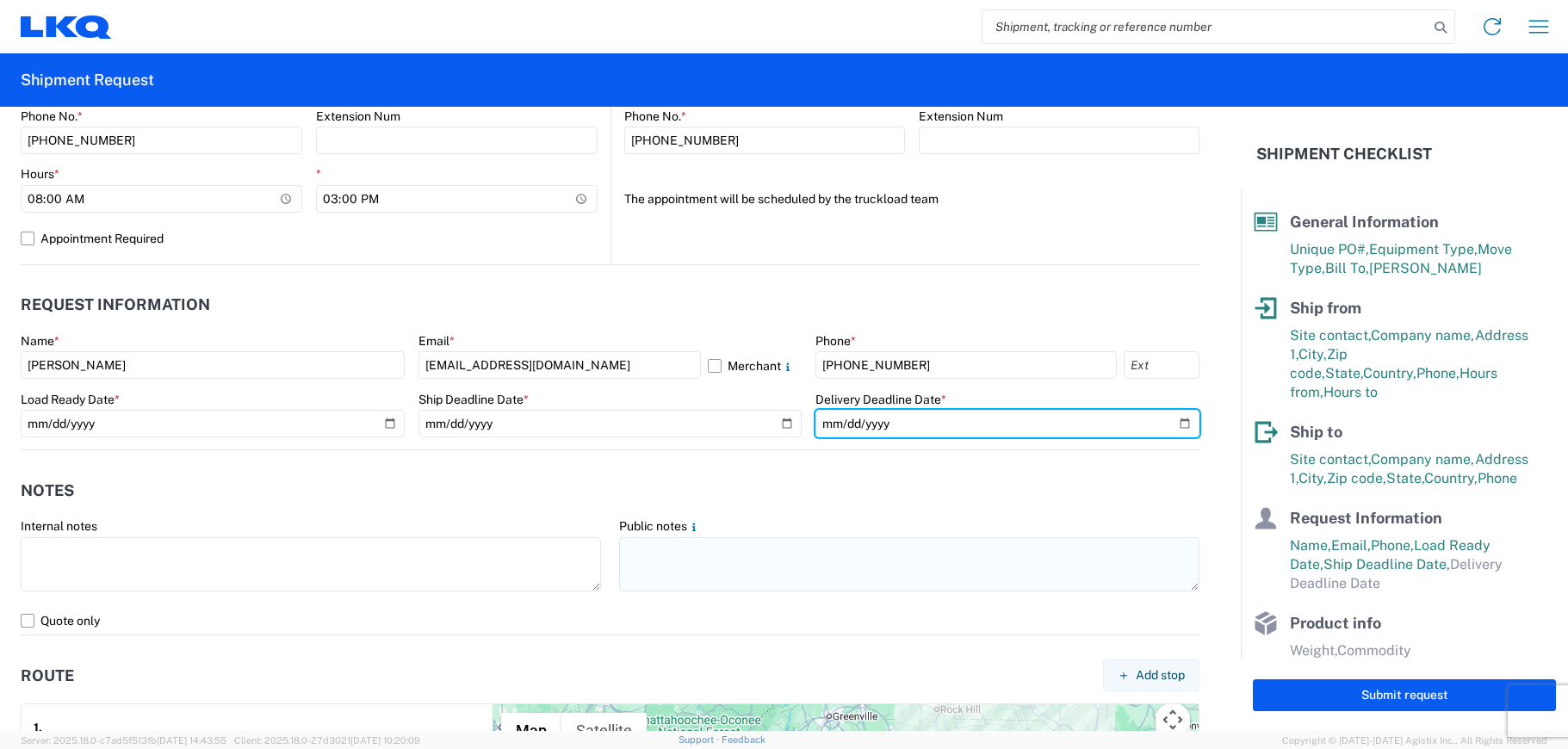
type input "[DATE]"
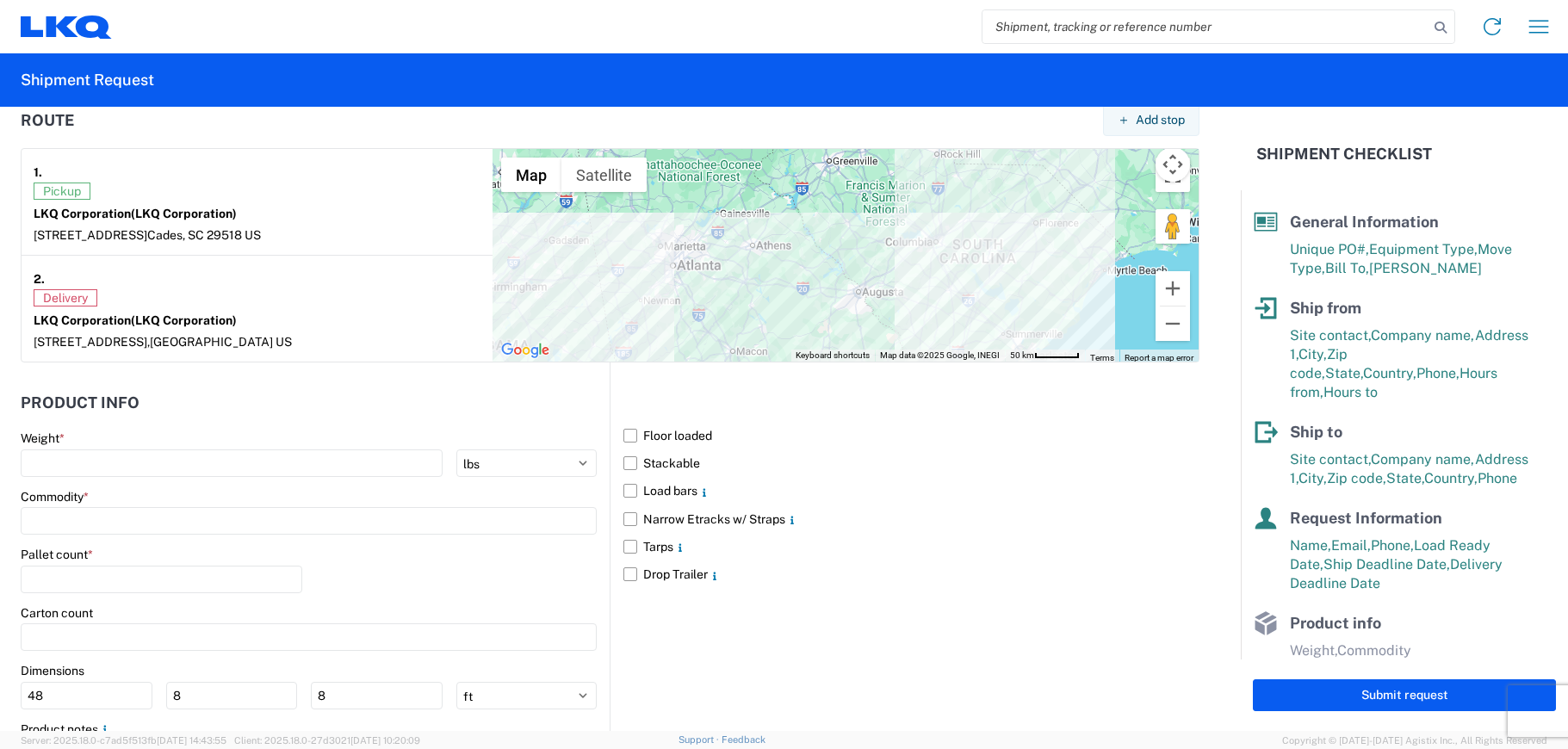
scroll to position [1442, 0]
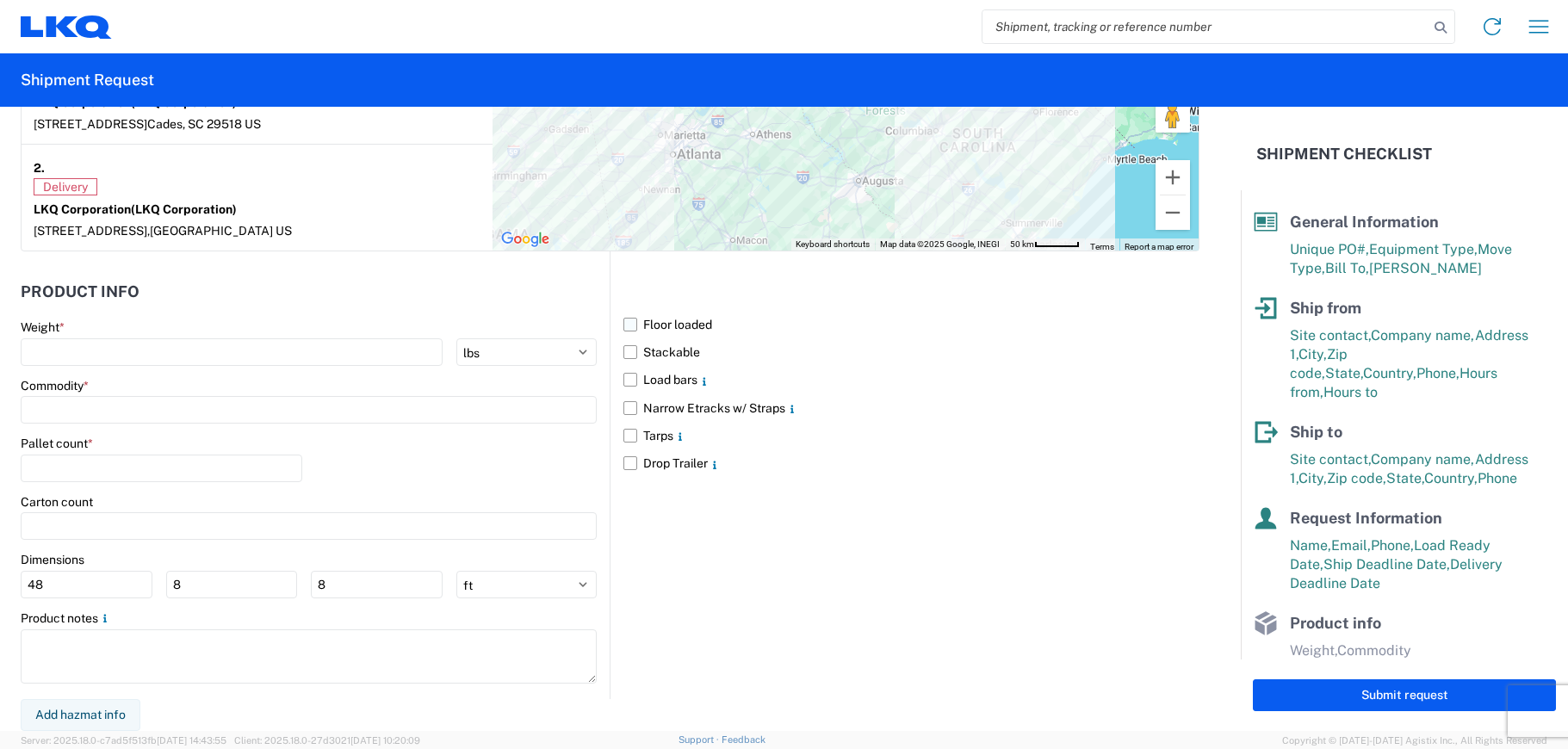
click at [629, 328] on label "Floor loaded" at bounding box center [911, 324] width 576 height 27
click at [0, 0] on input "Floor loaded" at bounding box center [0, 0] width 0 height 0
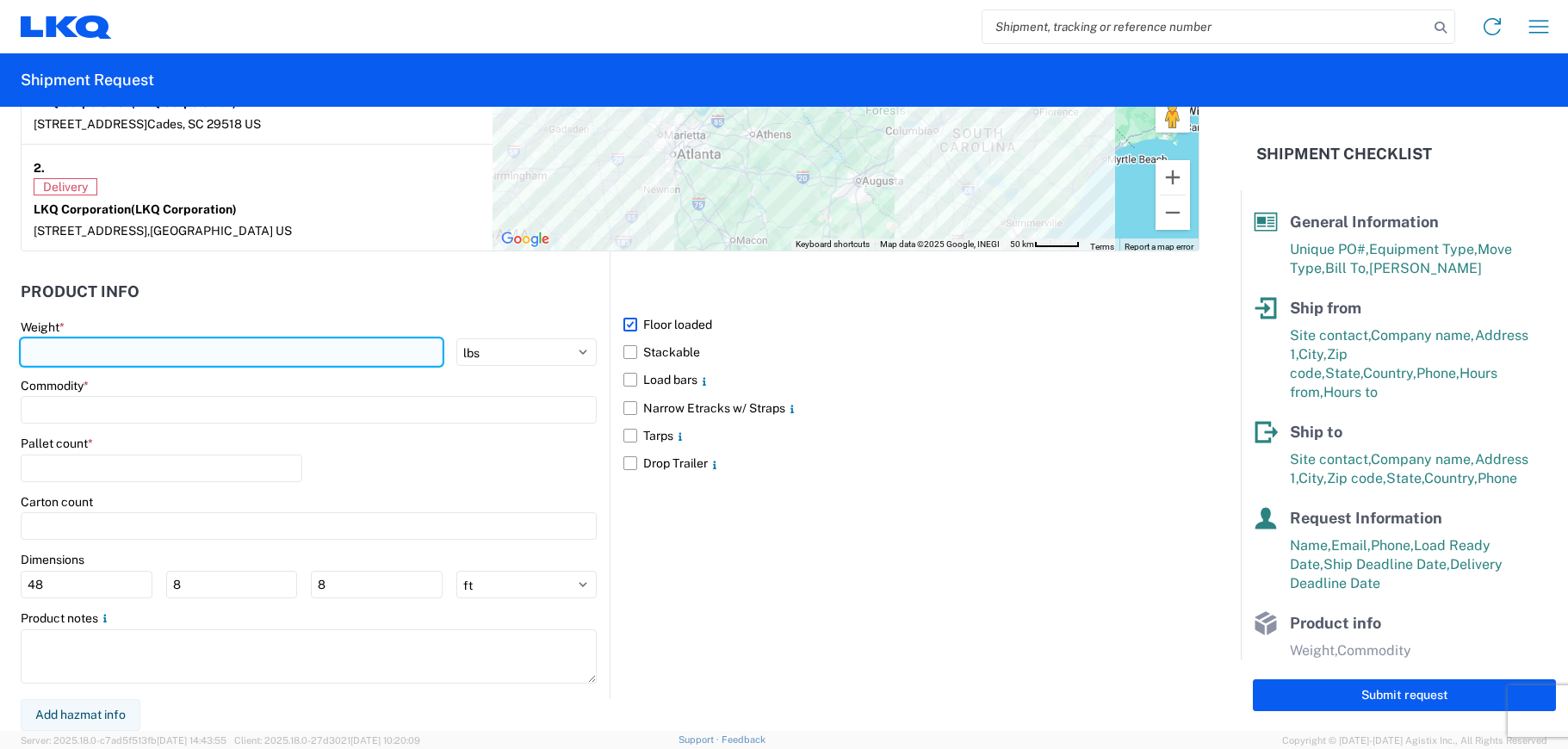
click at [290, 362] on input "number" at bounding box center [231, 352] width 422 height 27
type input "42000"
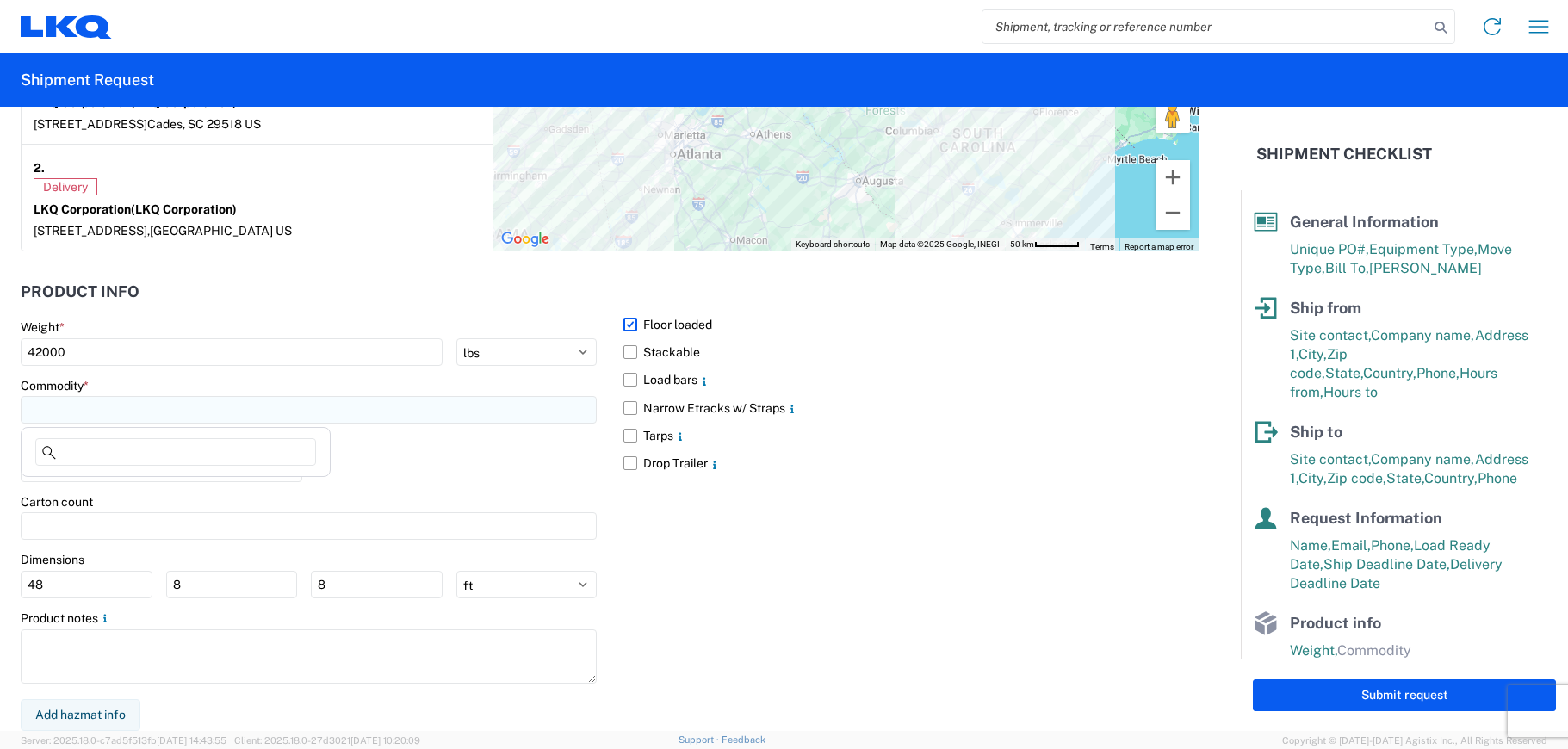
click at [276, 408] on input at bounding box center [309, 410] width 576 height 27
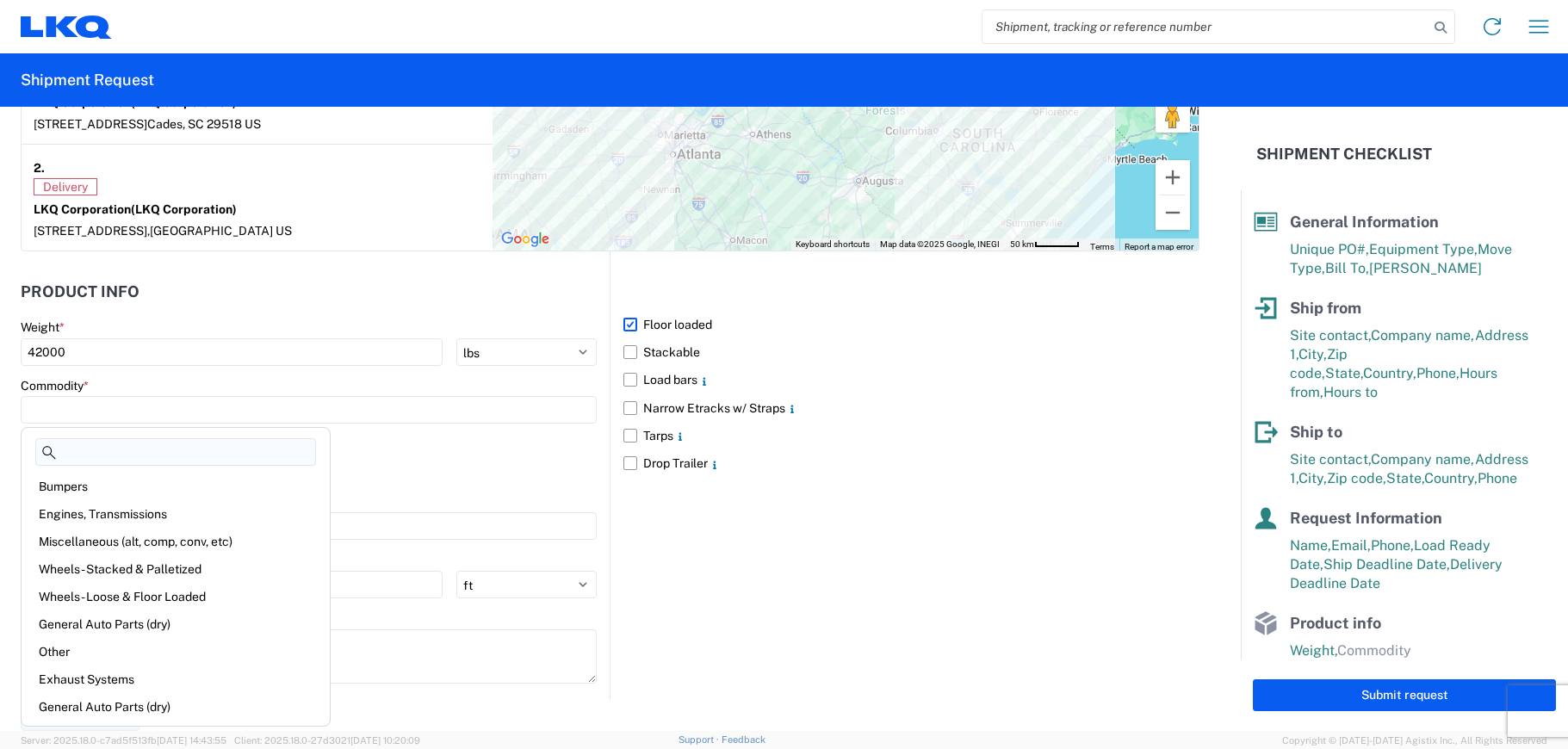
click at [254, 444] on input at bounding box center [176, 452] width 281 height 27
click at [182, 513] on div "Engines, Transmissions" at bounding box center [175, 514] width 302 height 27
type input "Engines, Transmissions"
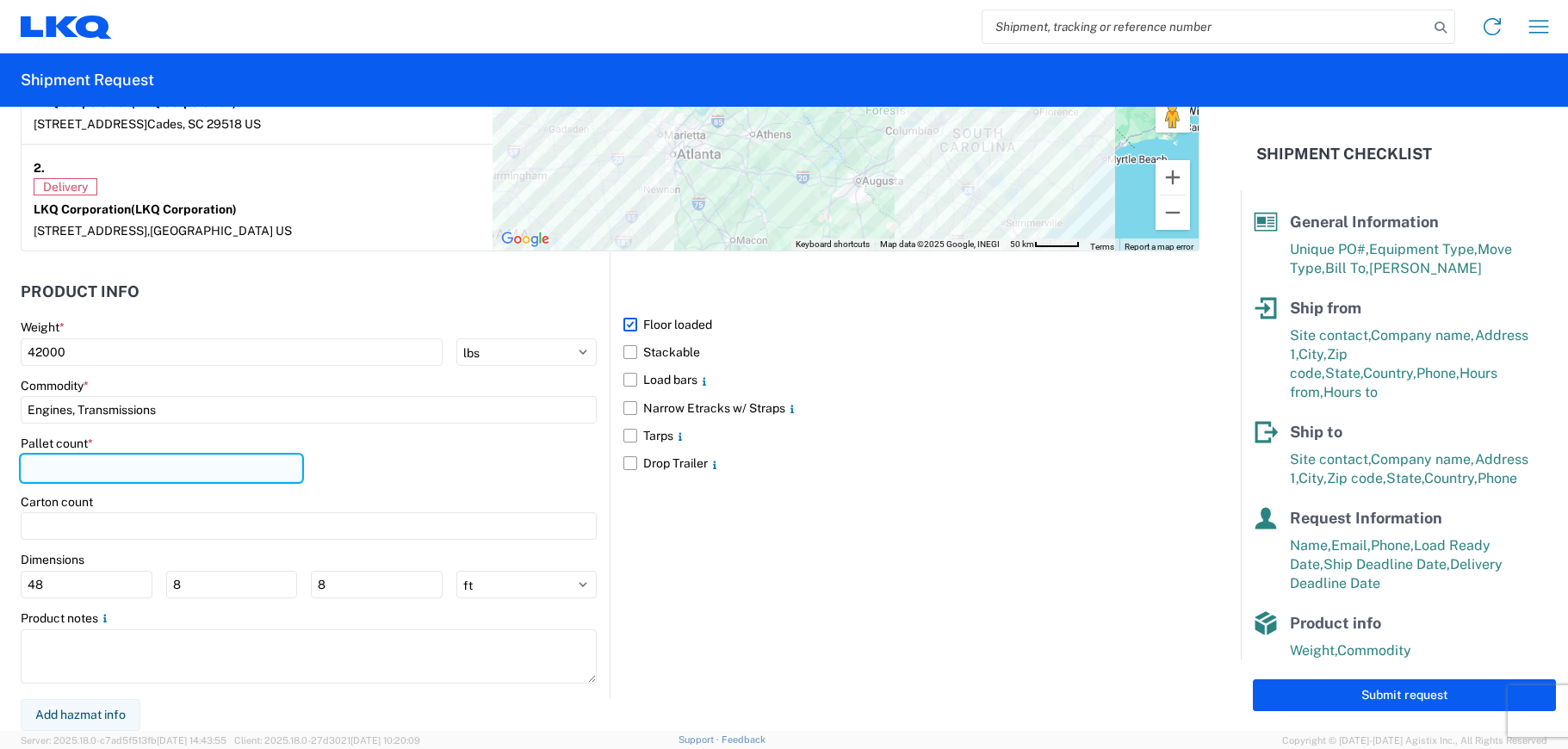
click at [179, 476] on input "number" at bounding box center [161, 468] width 282 height 27
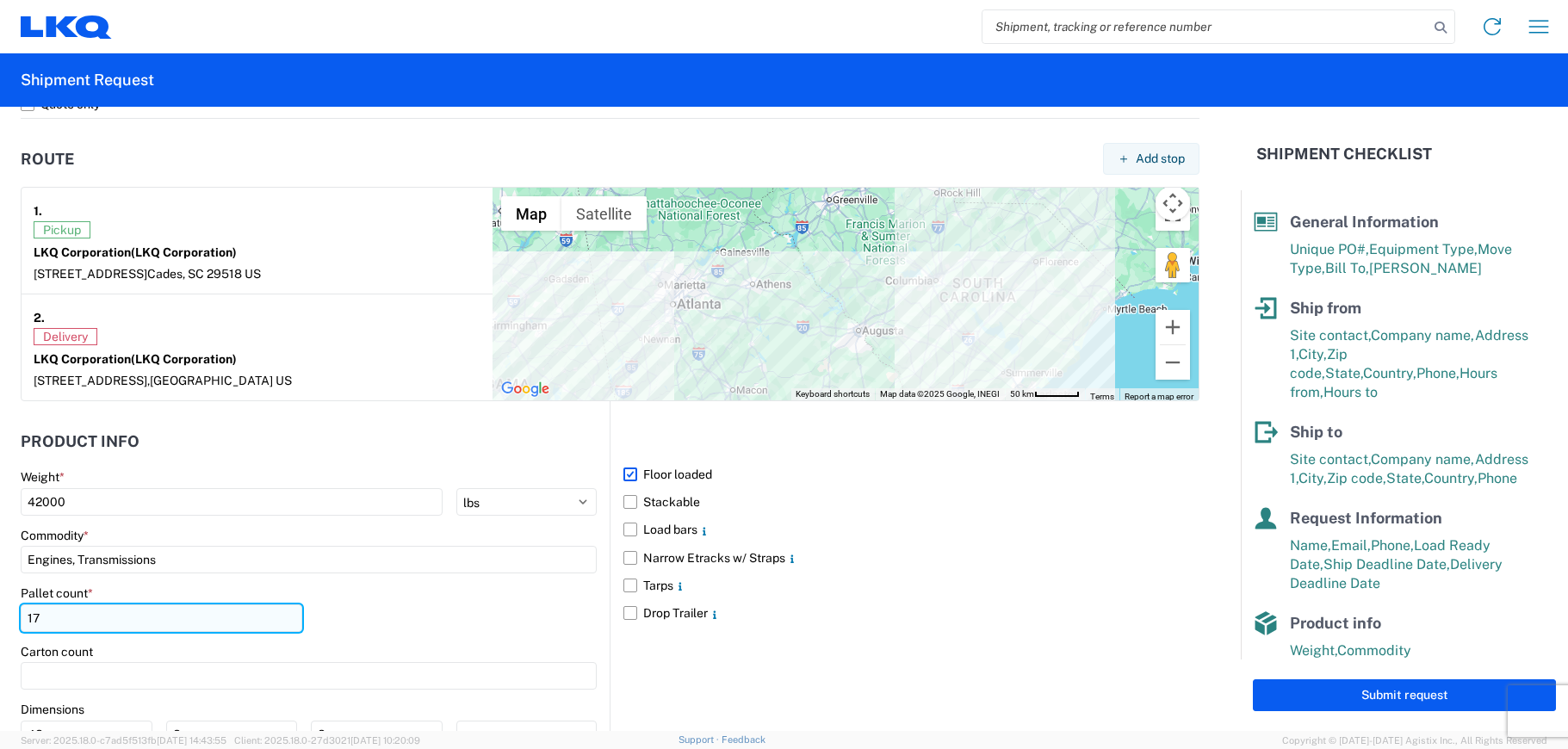
scroll to position [1355, 0]
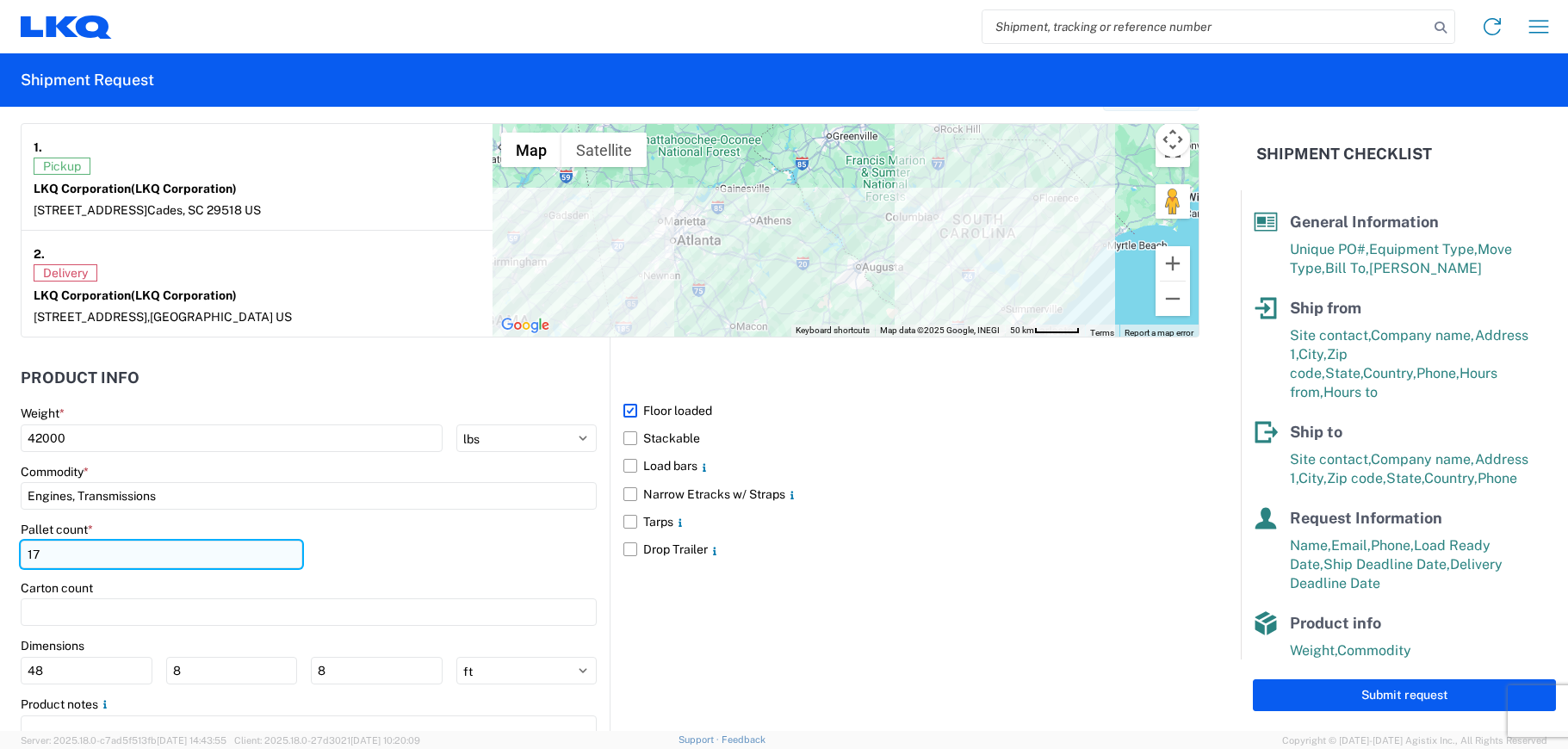
click at [125, 546] on input "17" at bounding box center [161, 554] width 282 height 27
drag, startPoint x: 119, startPoint y: 549, endPoint x: -4, endPoint y: 562, distance: 123.7
click at [0, 562] on html "Home Shipment request Shipment tracking Shipment Request General Information Te…" at bounding box center [784, 374] width 1568 height 749
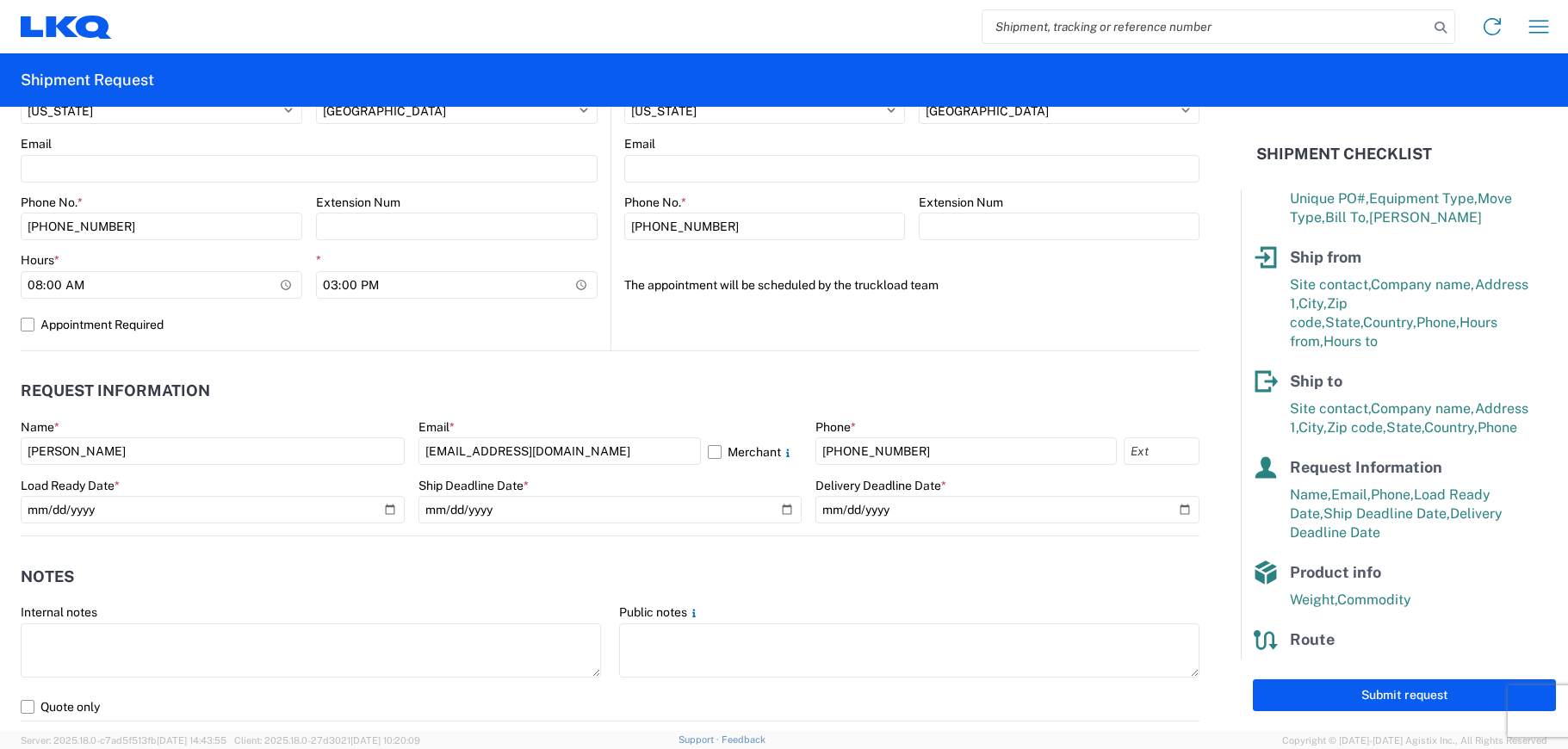
scroll to position [0, 0]
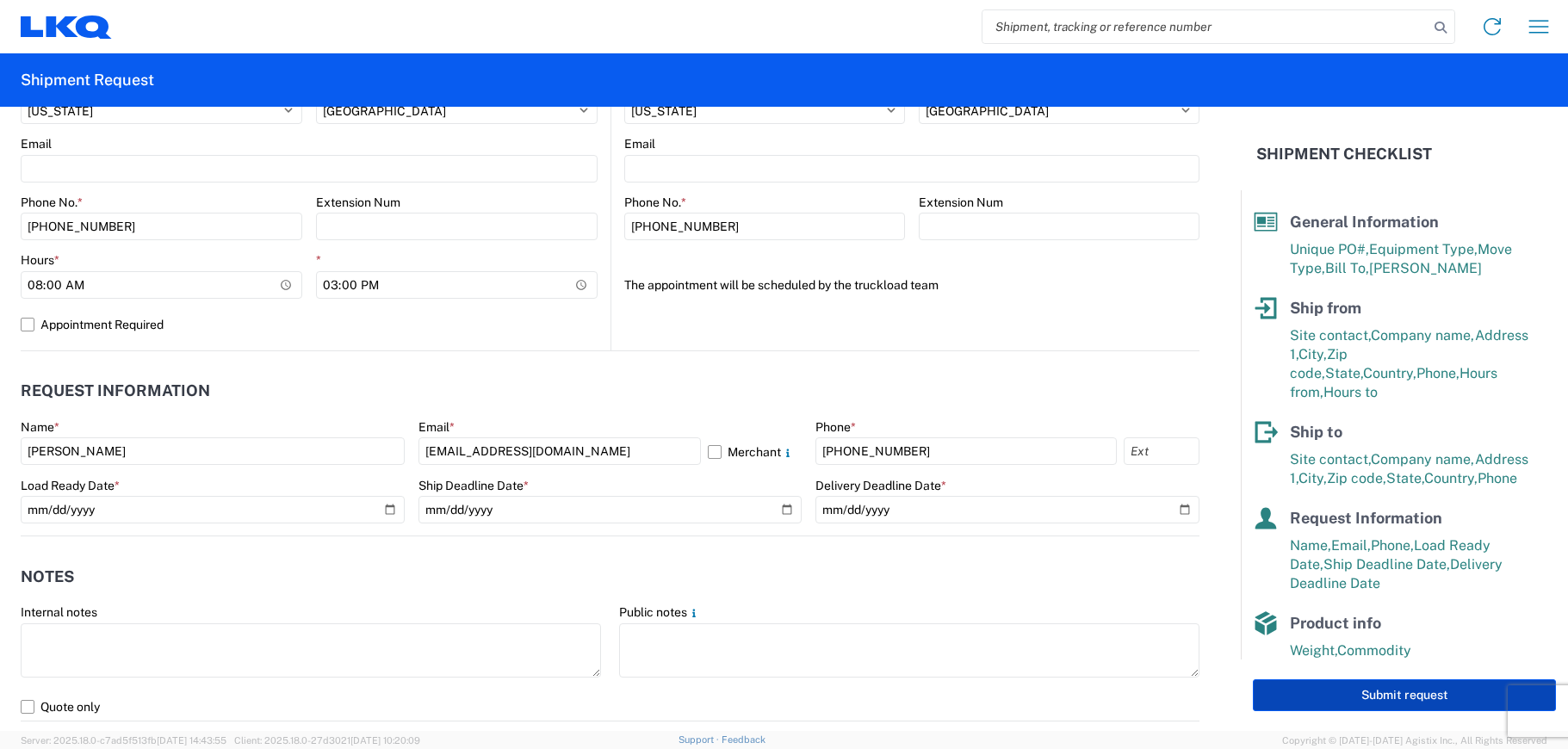
type input "24"
click at [1345, 686] on button "Submit request" at bounding box center [1404, 695] width 303 height 32
select select "SC"
select select "US"
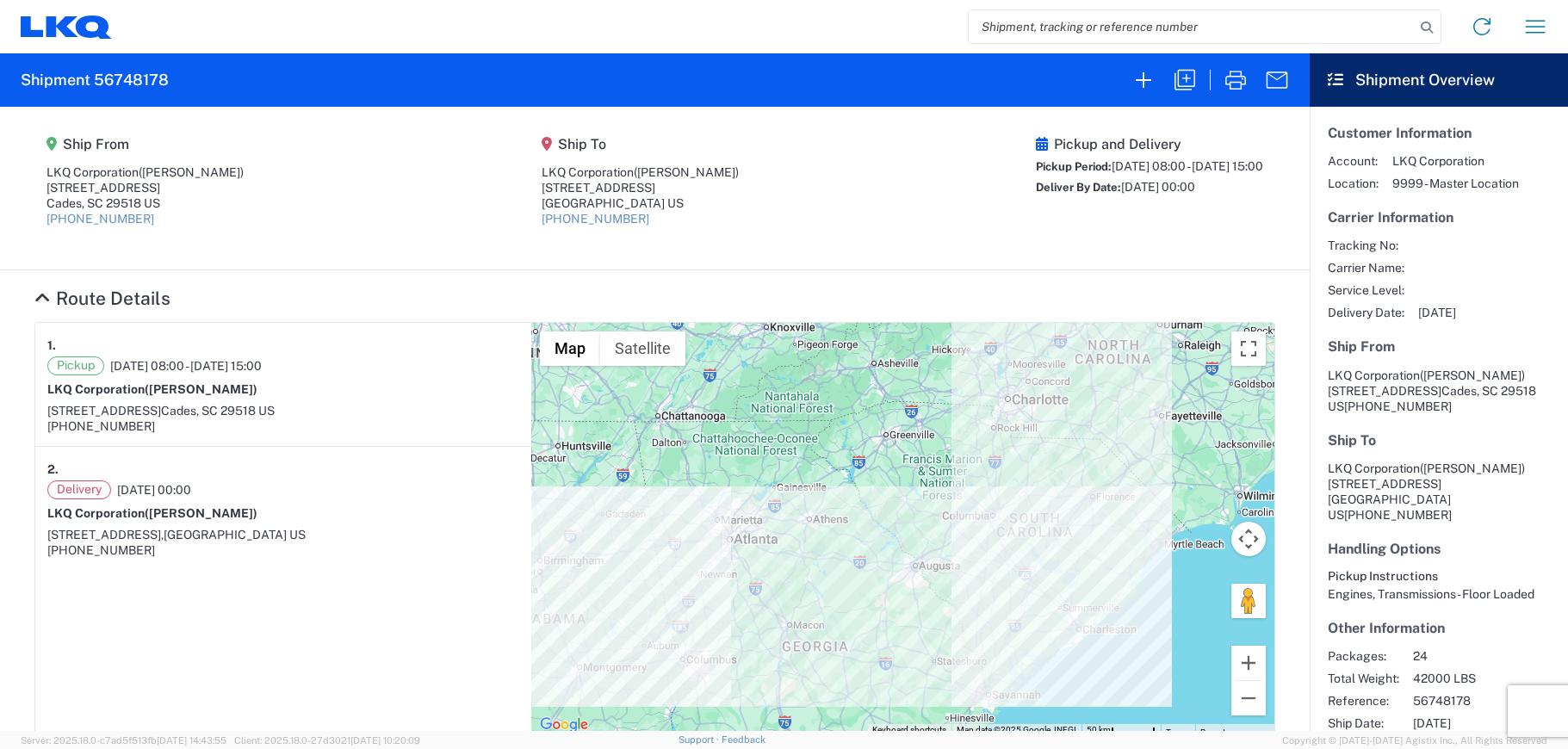
click at [810, 17] on div "Home Shipment request Shipment tracking" at bounding box center [836, 26] width 1450 height 41
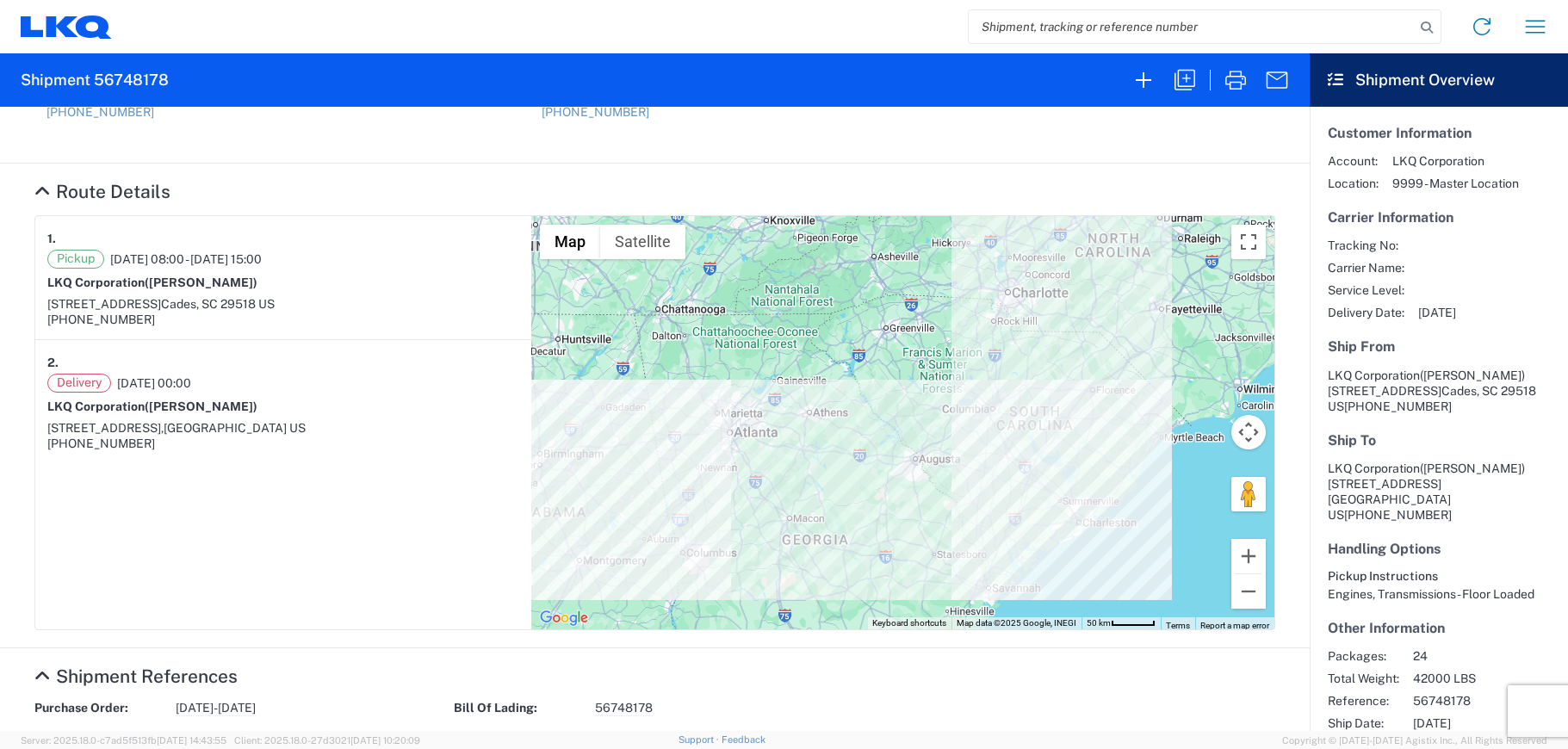
scroll to position [344, 0]
